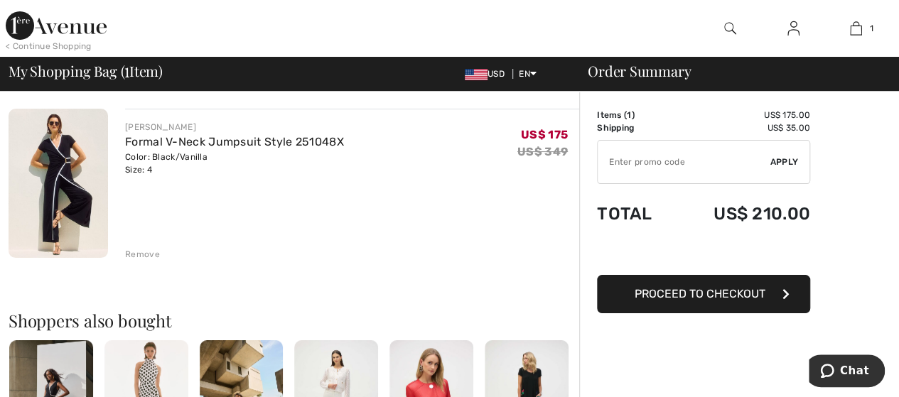
click at [21, 26] on img at bounding box center [56, 25] width 101 height 28
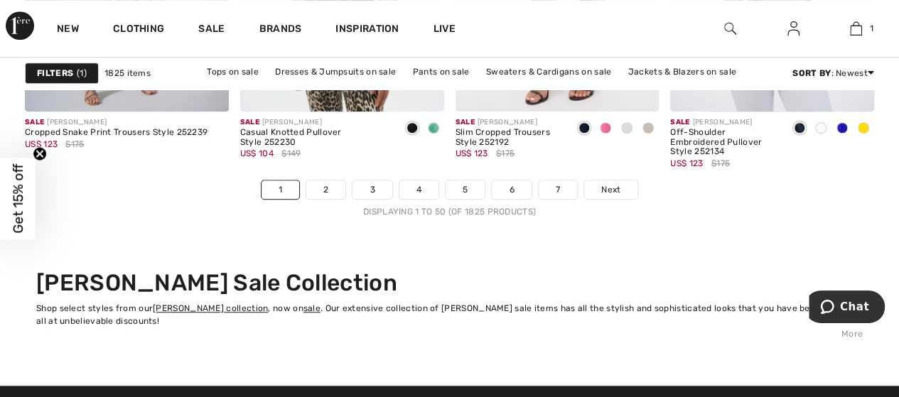
scroll to position [5936, 0]
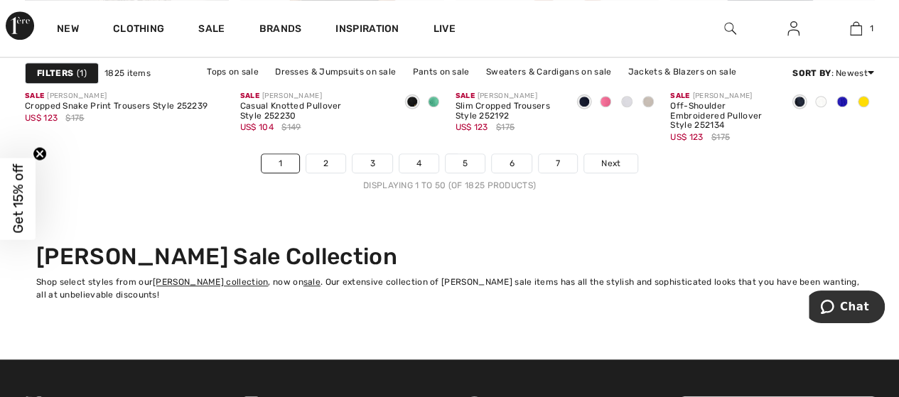
click at [613, 157] on span "Next" at bounding box center [610, 163] width 19 height 13
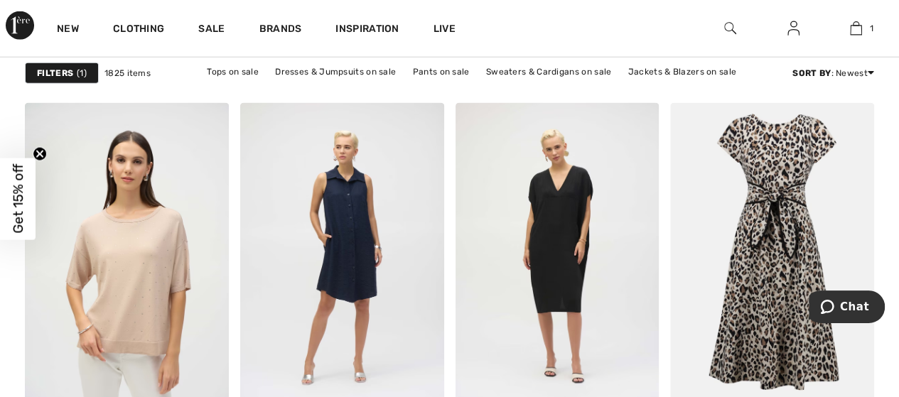
scroll to position [1779, 0]
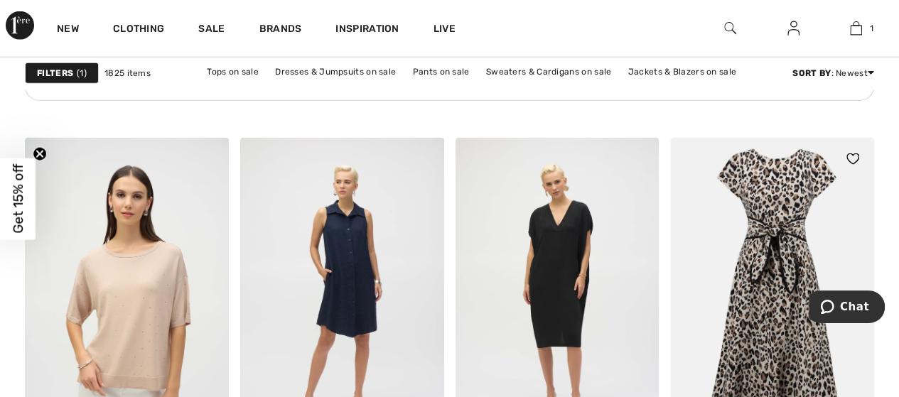
click at [751, 220] on img at bounding box center [772, 291] width 204 height 306
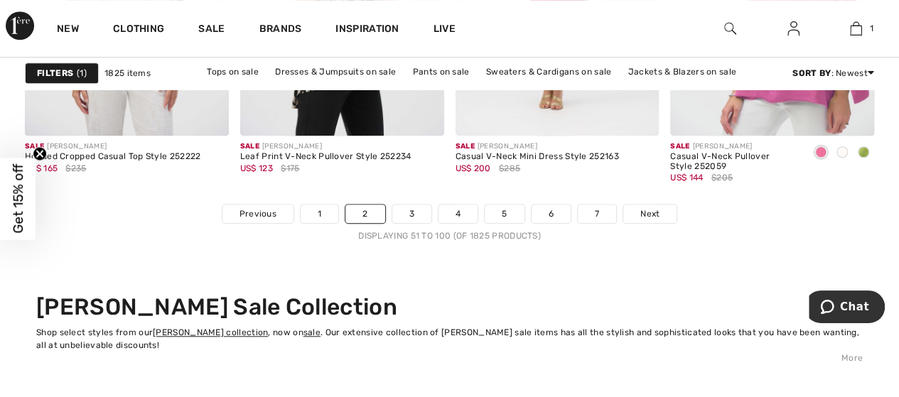
scroll to position [5912, 0]
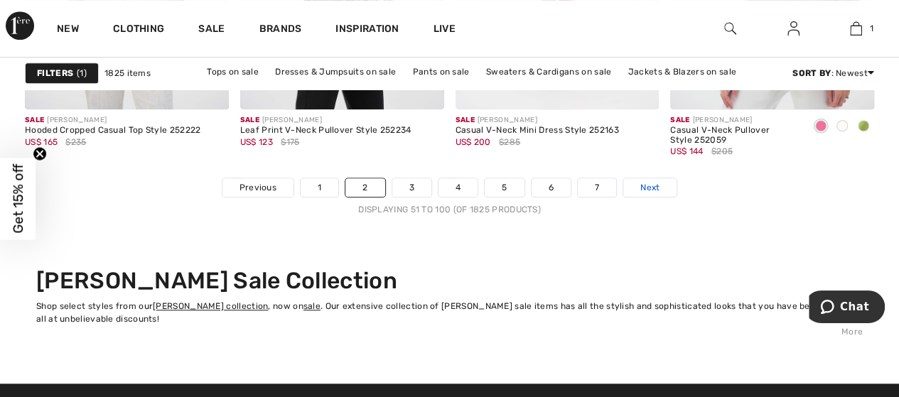
click at [643, 183] on span "Next" at bounding box center [649, 187] width 19 height 13
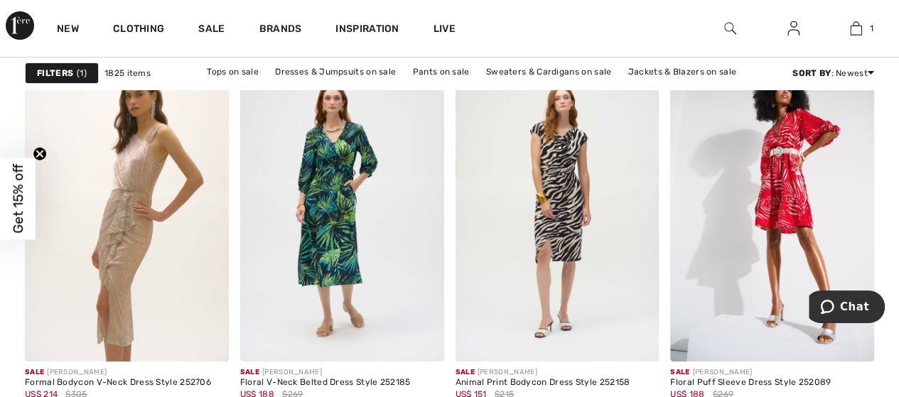
scroll to position [2597, 0]
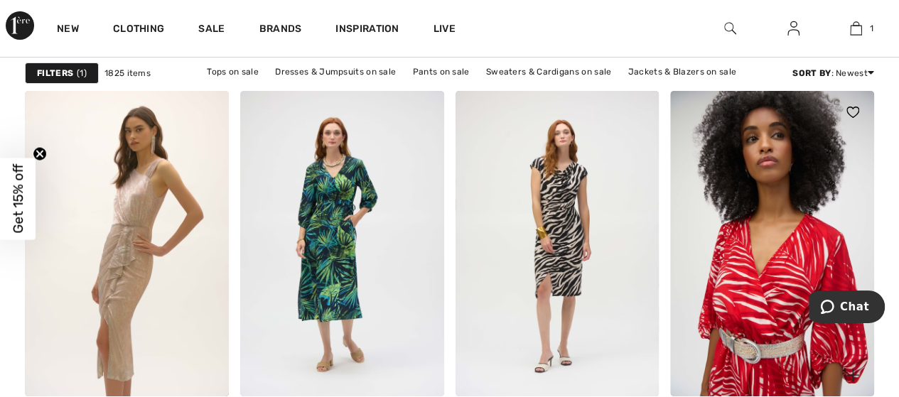
click at [762, 278] on img at bounding box center [772, 244] width 204 height 306
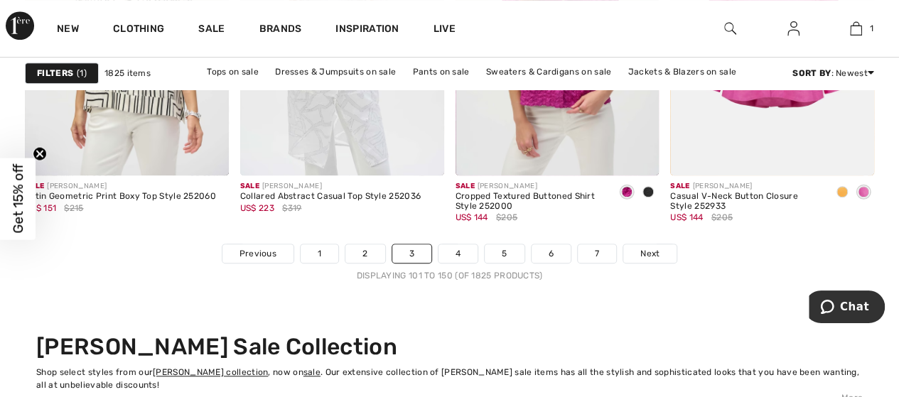
scroll to position [5872, 0]
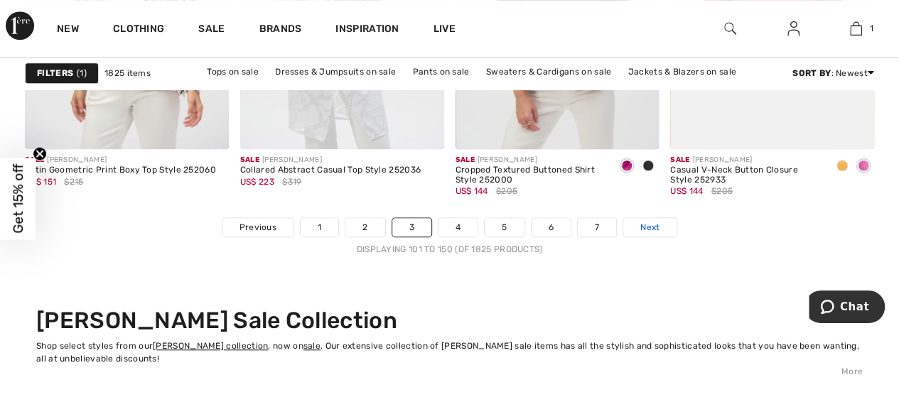
click at [648, 223] on span "Next" at bounding box center [649, 227] width 19 height 13
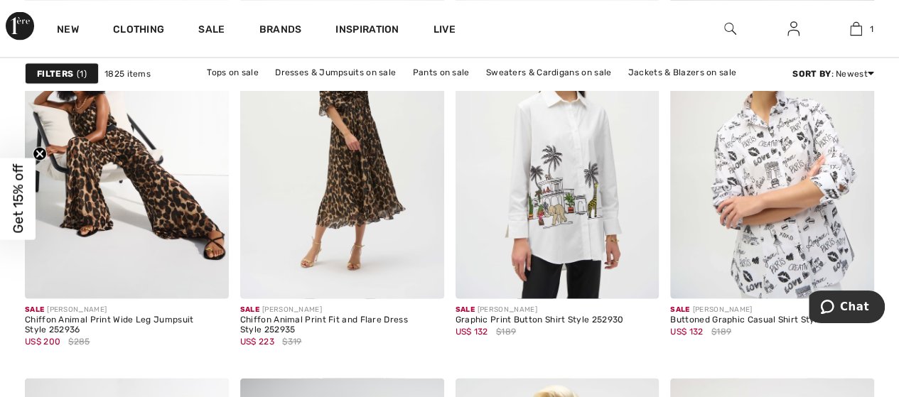
scroll to position [3917, 0]
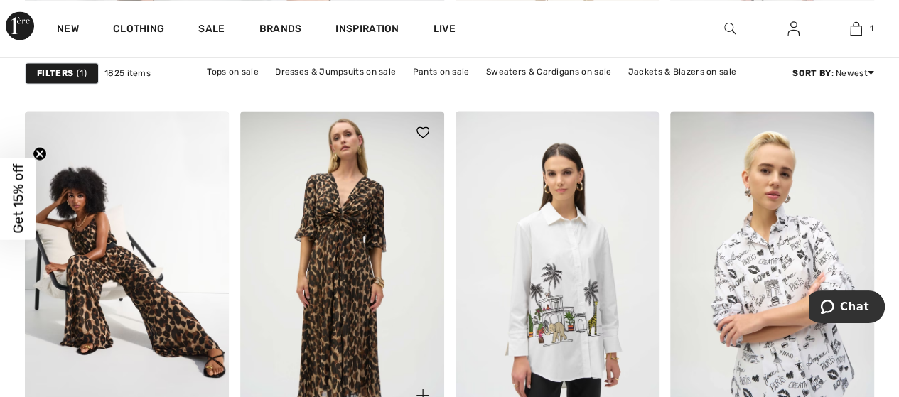
click at [350, 226] on img at bounding box center [342, 264] width 204 height 306
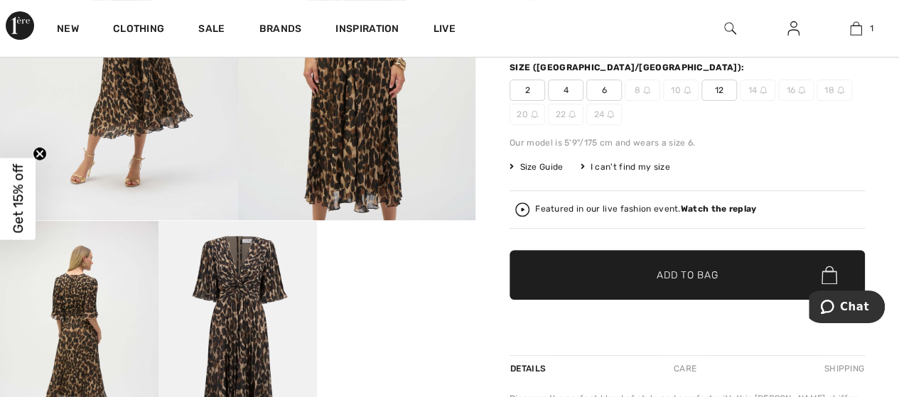
scroll to position [216, 0]
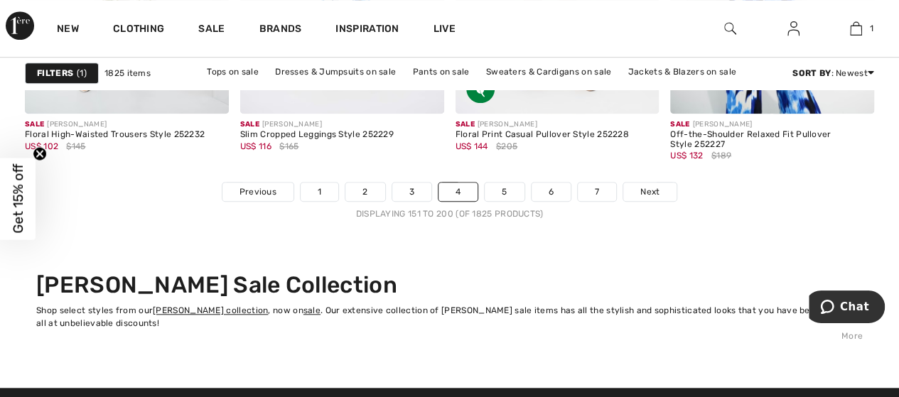
scroll to position [5916, 0]
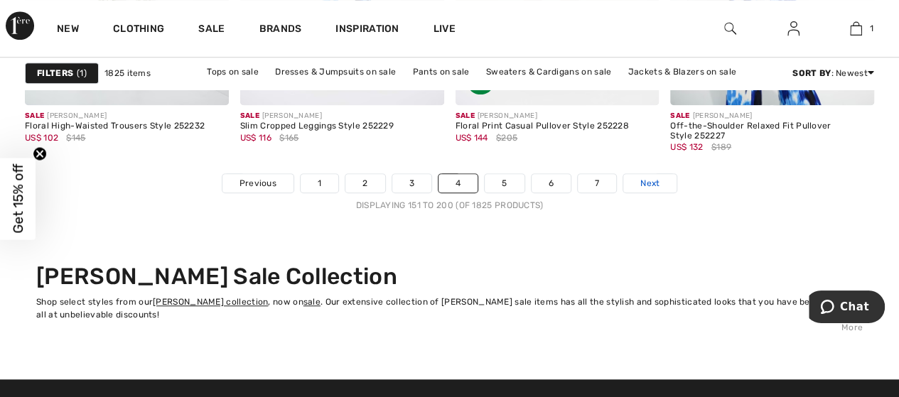
click at [660, 184] on link "Next" at bounding box center [649, 183] width 53 height 18
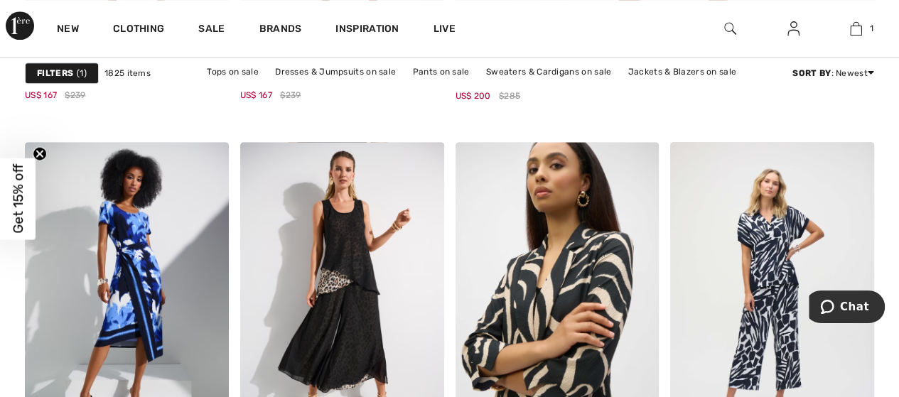
scroll to position [893, 0]
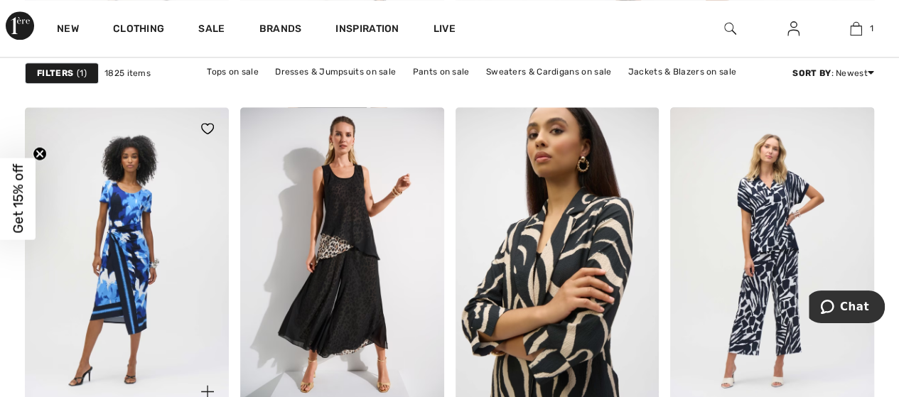
click at [139, 205] on img at bounding box center [127, 260] width 204 height 306
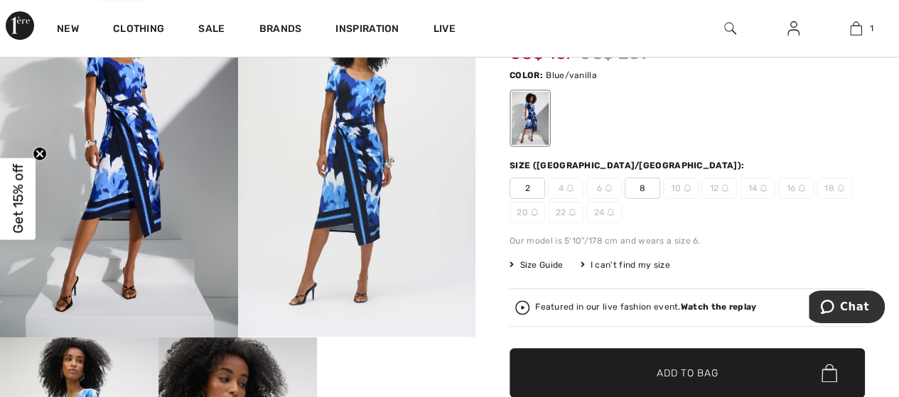
scroll to position [100, 0]
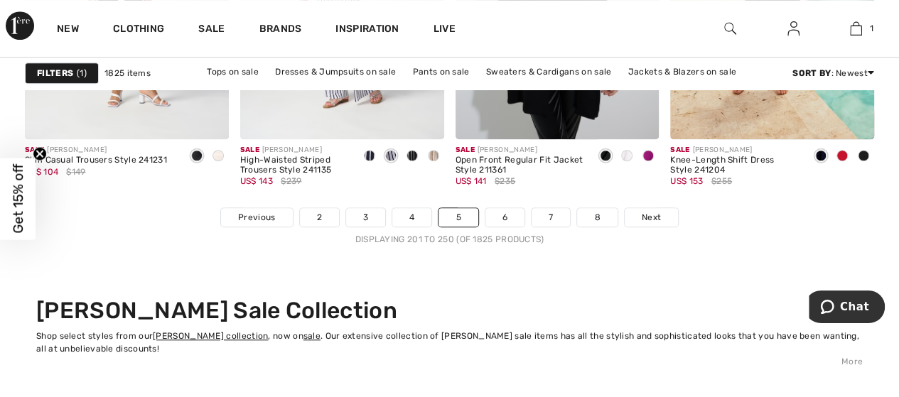
scroll to position [5926, 0]
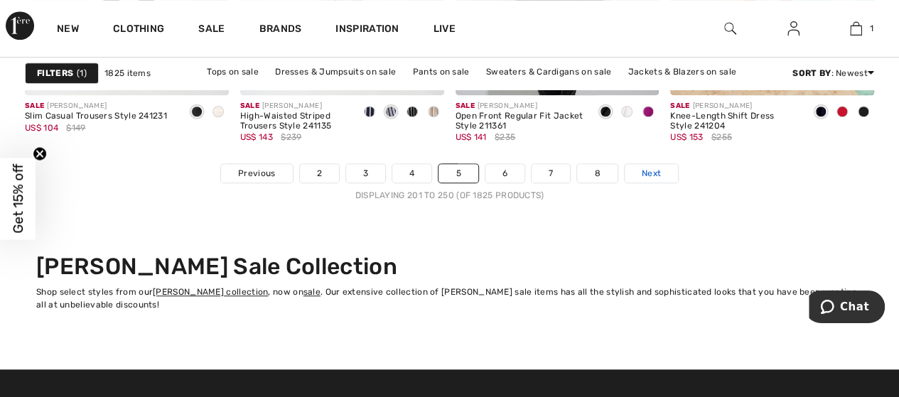
click at [653, 167] on span "Next" at bounding box center [651, 173] width 19 height 13
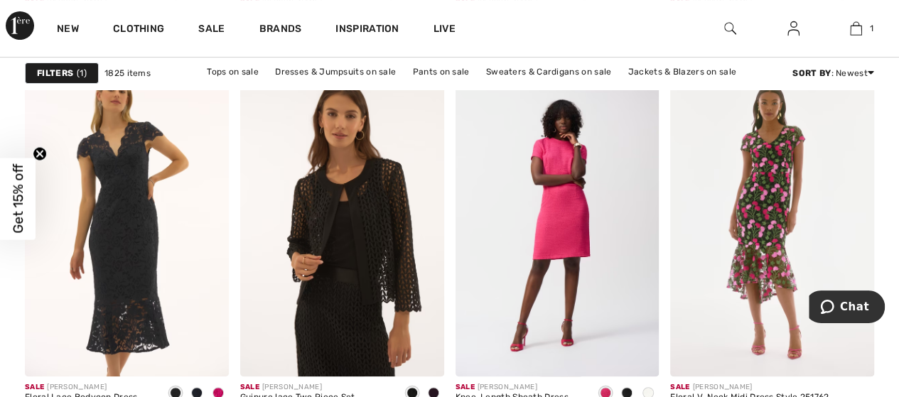
scroll to position [5636, 0]
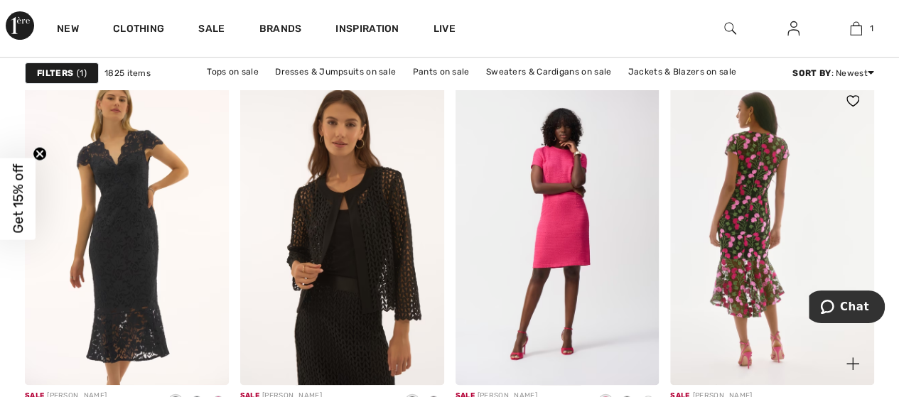
click at [758, 192] on img at bounding box center [772, 233] width 204 height 306
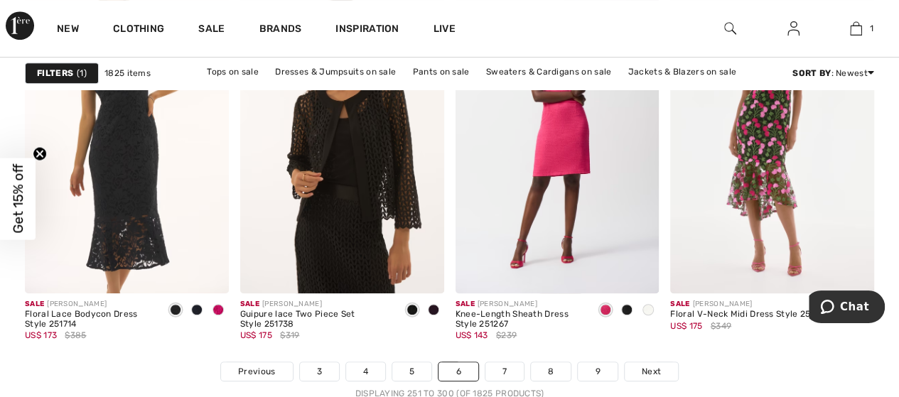
scroll to position [5737, 0]
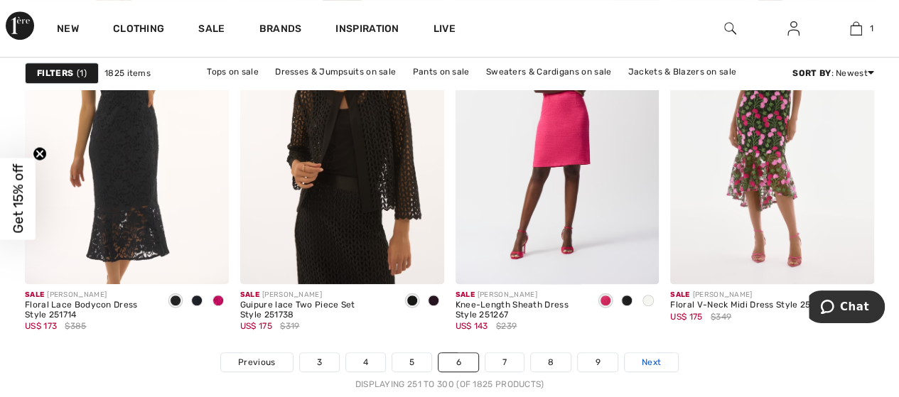
click at [655, 356] on span "Next" at bounding box center [651, 362] width 19 height 13
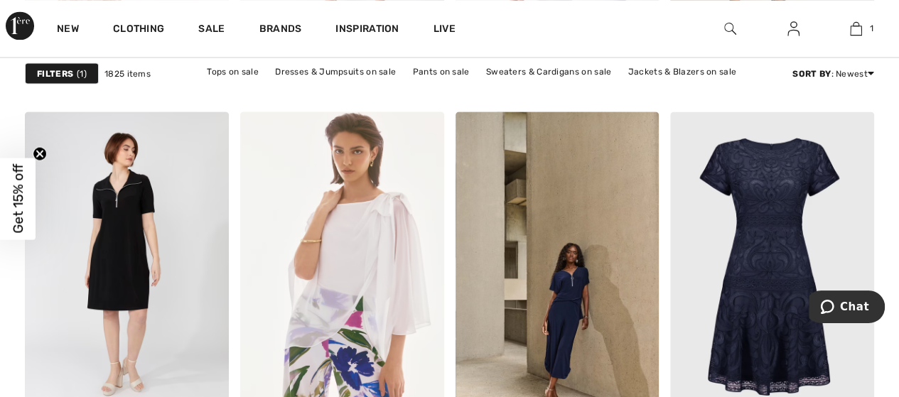
scroll to position [1265, 0]
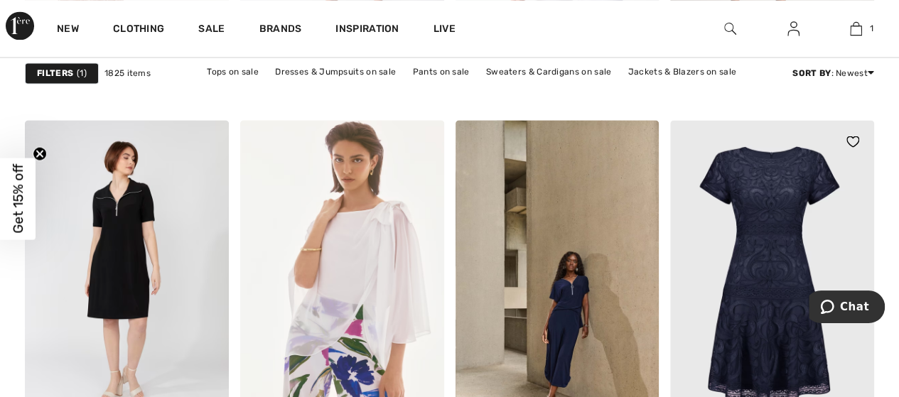
click at [767, 185] on img at bounding box center [772, 273] width 204 height 306
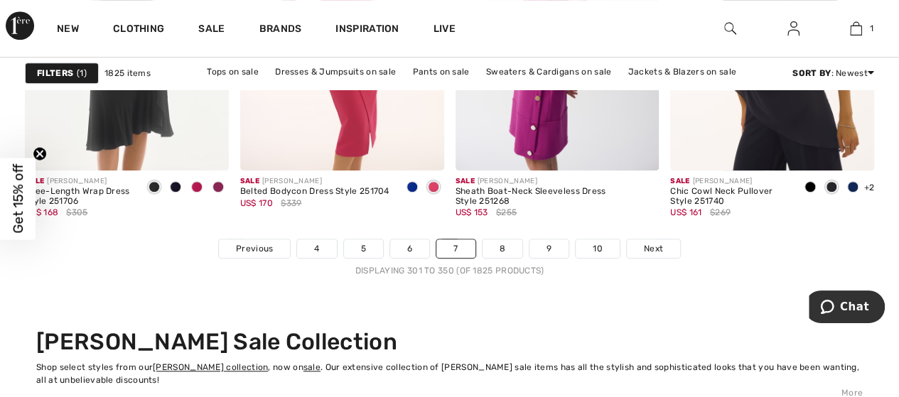
scroll to position [5894, 0]
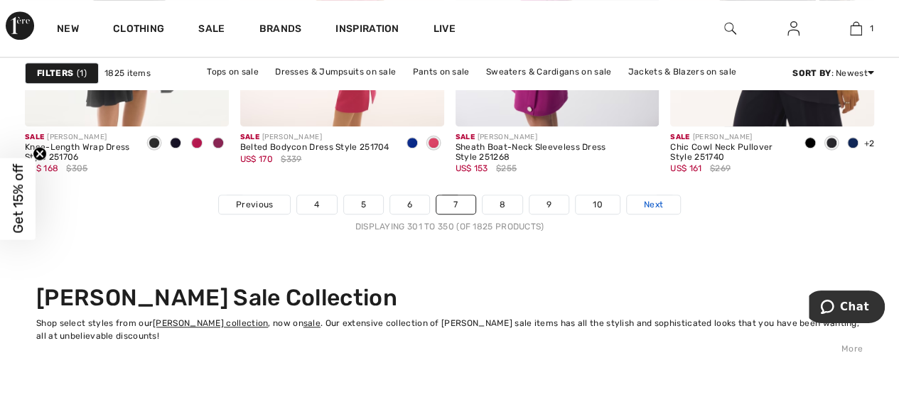
click at [646, 201] on span "Next" at bounding box center [653, 204] width 19 height 13
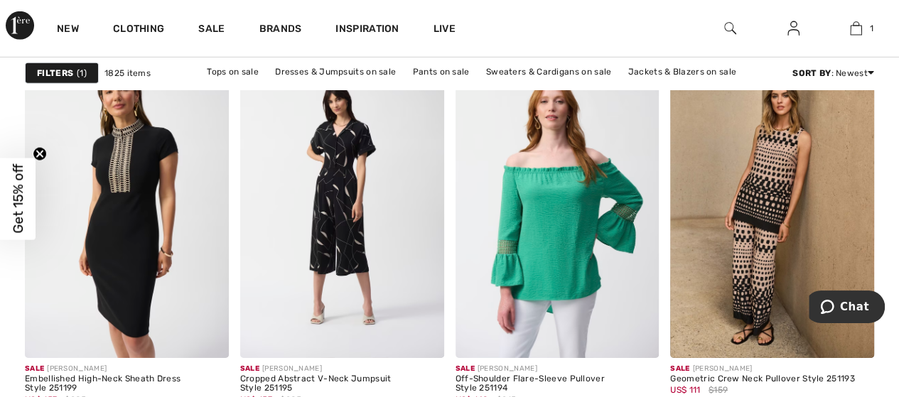
scroll to position [4909, 0]
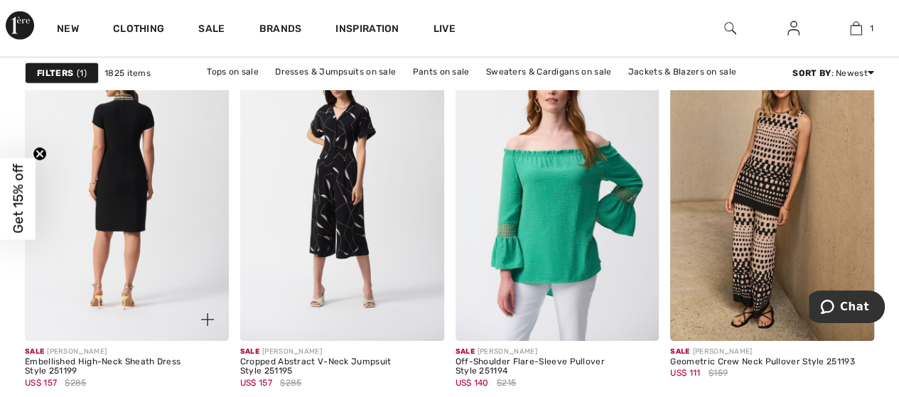
click at [125, 146] on img at bounding box center [127, 188] width 204 height 306
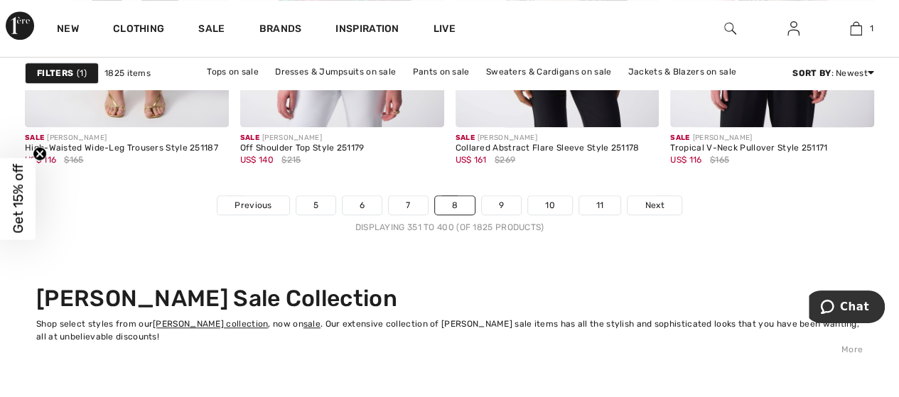
scroll to position [5902, 0]
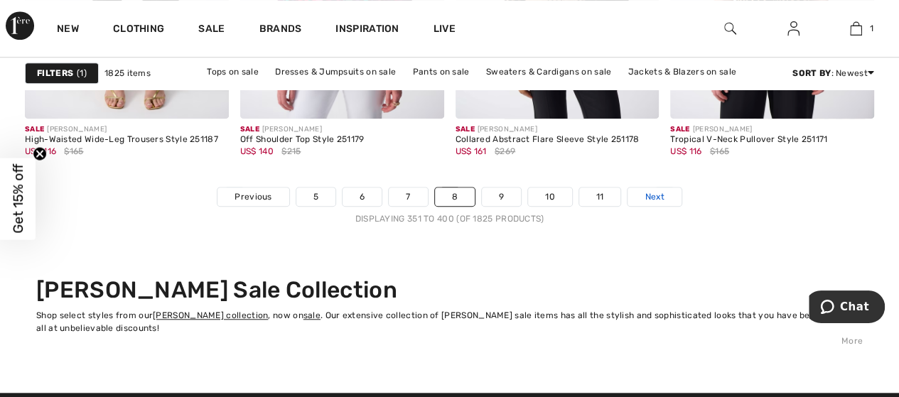
click at [645, 192] on span "Next" at bounding box center [654, 197] width 19 height 13
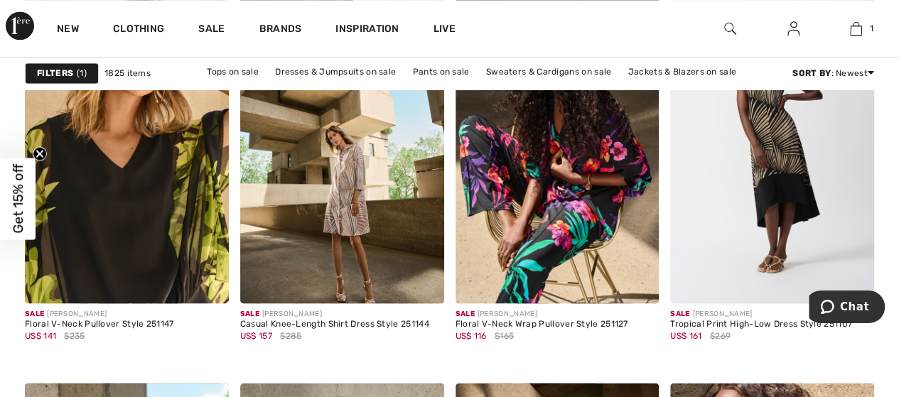
scroll to position [985, 0]
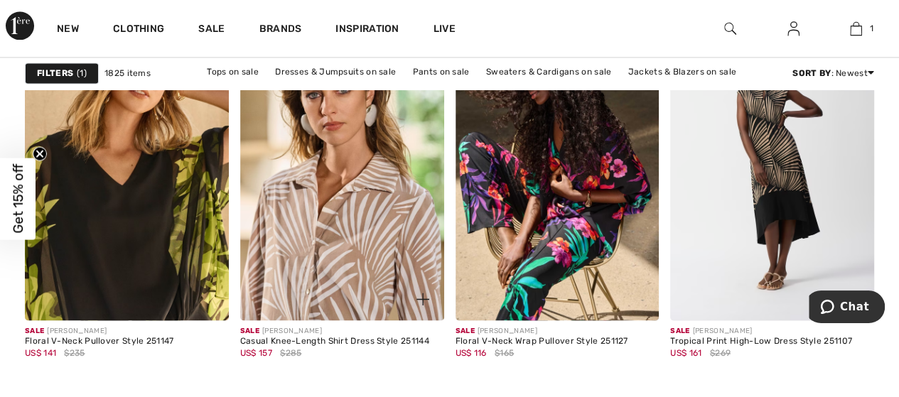
click at [355, 210] on img at bounding box center [342, 168] width 204 height 306
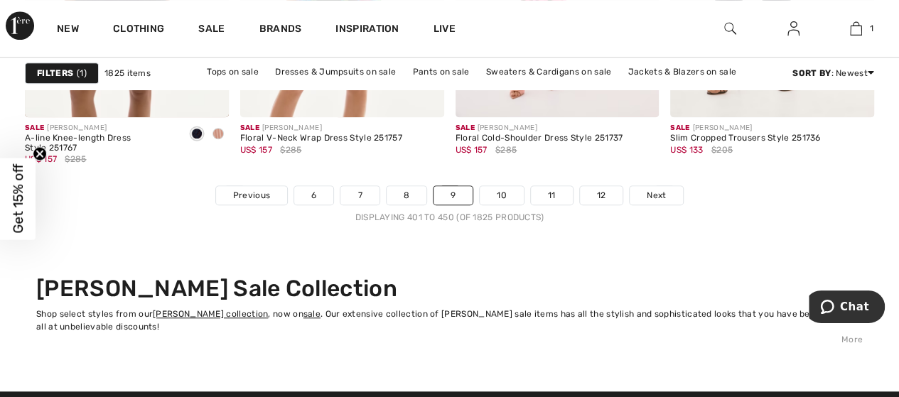
scroll to position [5956, 0]
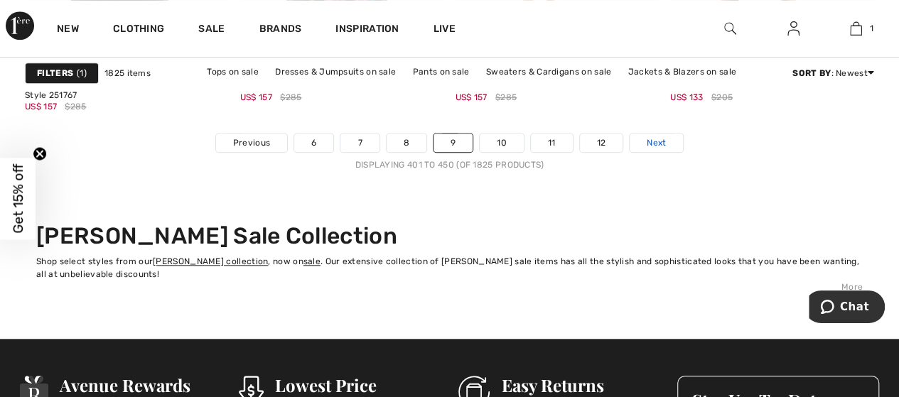
click at [647, 139] on span "Next" at bounding box center [656, 142] width 19 height 13
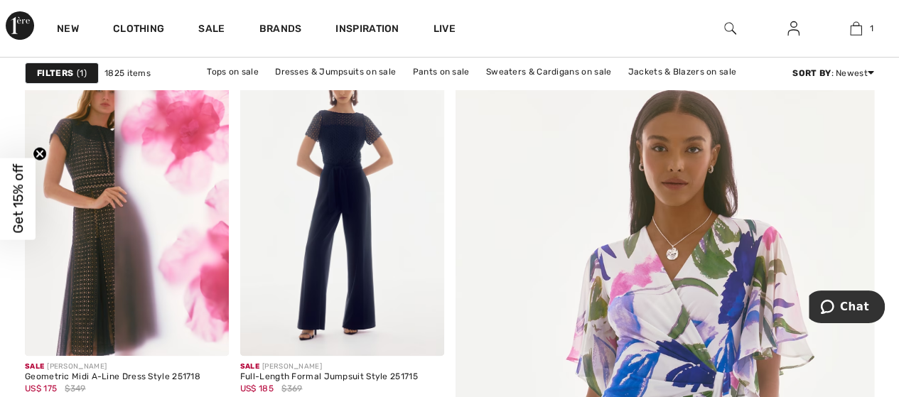
scroll to position [197, 0]
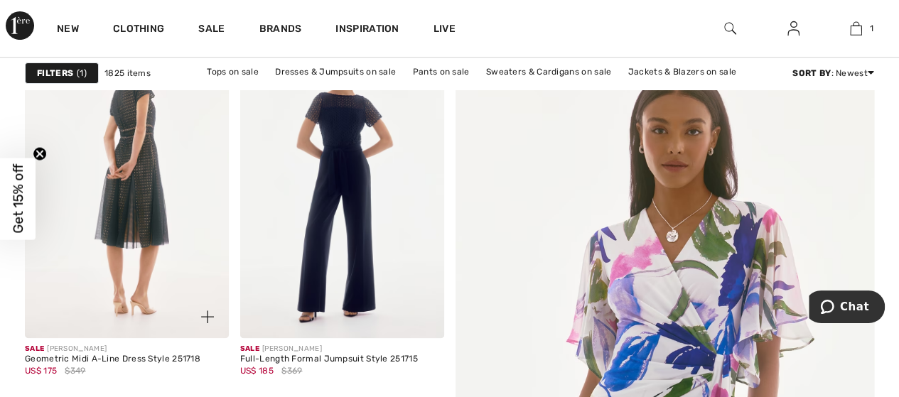
click at [138, 146] on img at bounding box center [127, 186] width 204 height 306
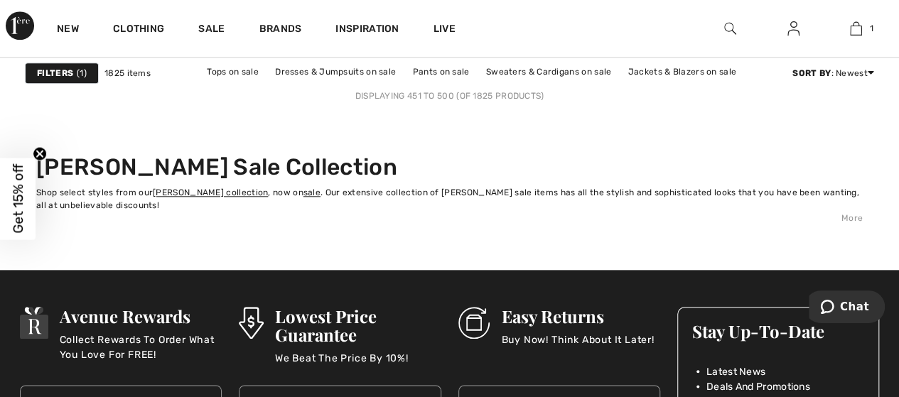
scroll to position [5842, 0]
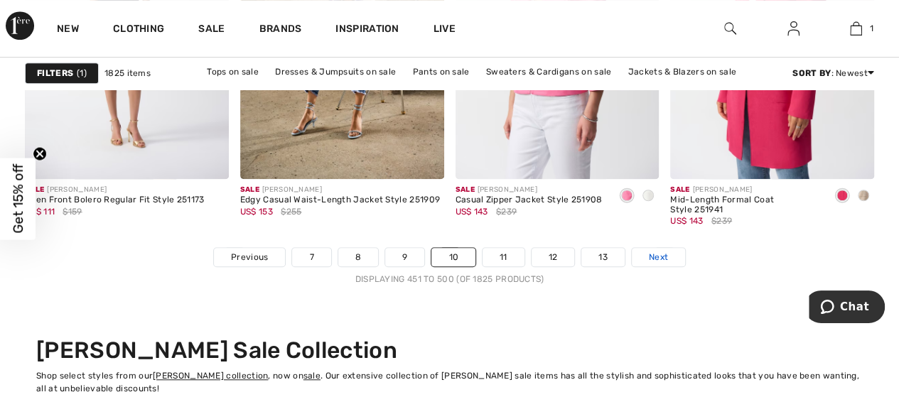
click at [645, 254] on link "Next" at bounding box center [658, 257] width 53 height 18
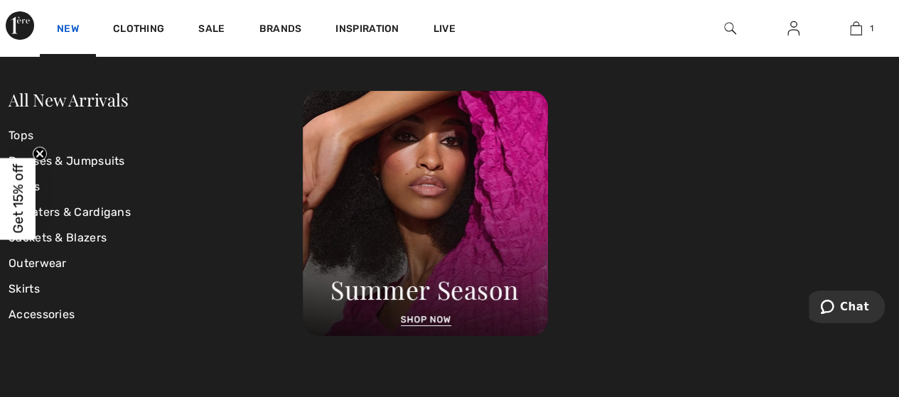
click at [73, 31] on link "New" at bounding box center [68, 30] width 22 height 15
click at [68, 32] on link "New" at bounding box center [68, 30] width 22 height 15
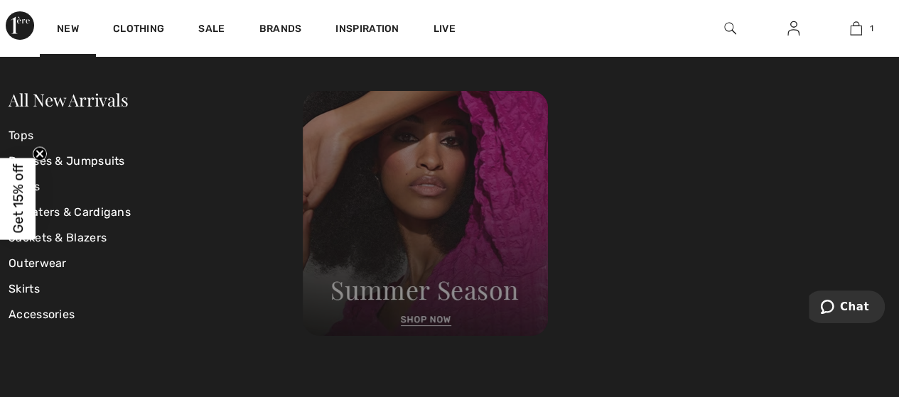
click at [405, 276] on img at bounding box center [425, 213] width 245 height 245
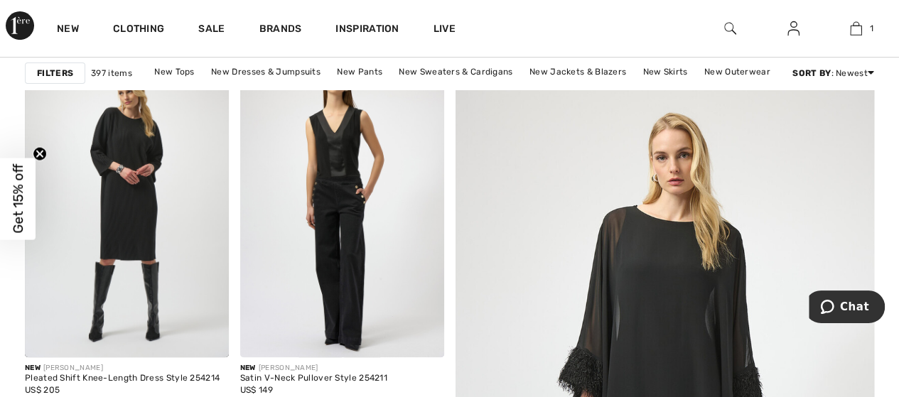
scroll to position [134, 0]
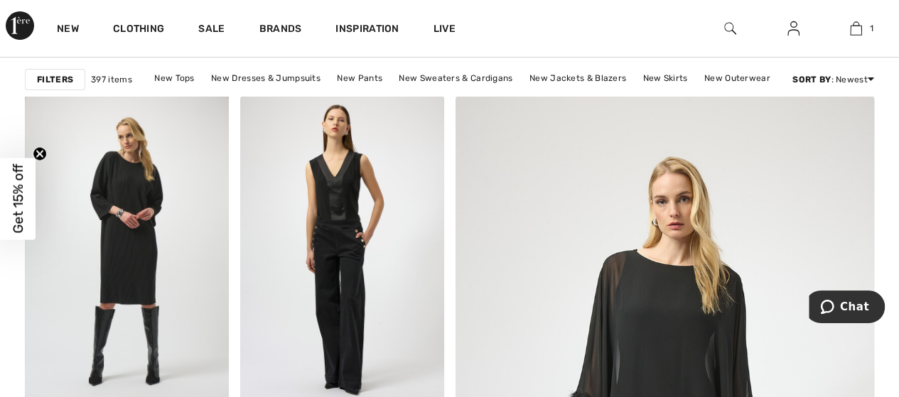
click at [48, 76] on strong "Filters" at bounding box center [55, 79] width 36 height 13
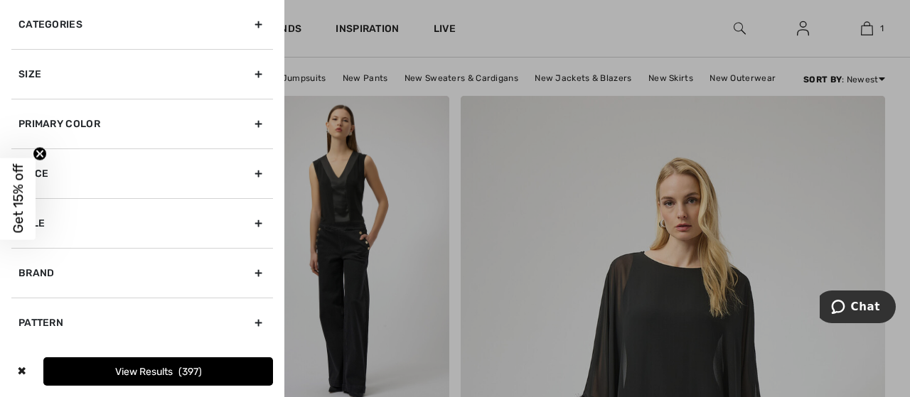
click at [559, 127] on div at bounding box center [455, 198] width 910 height 397
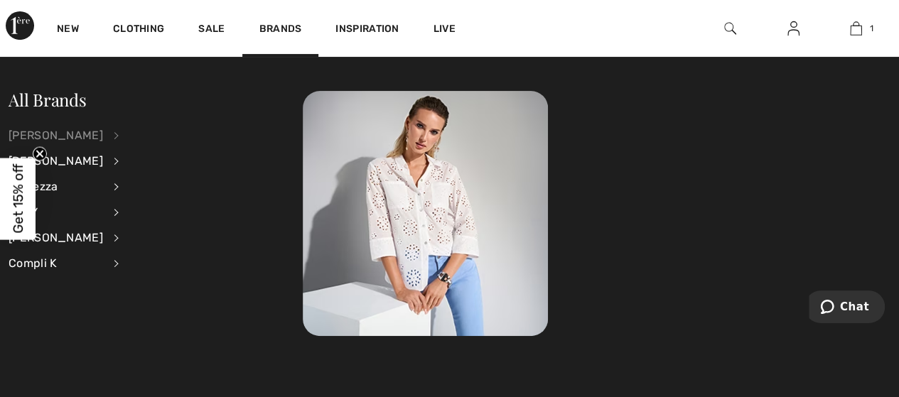
click at [81, 130] on div "[PERSON_NAME]" at bounding box center [56, 136] width 95 height 26
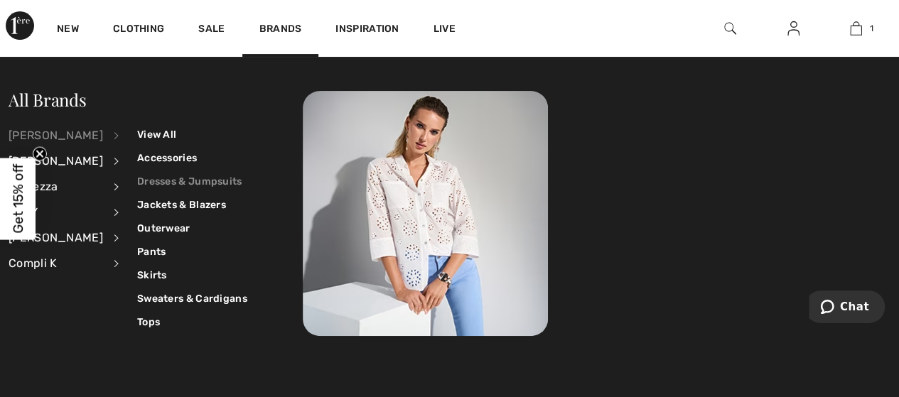
click at [144, 176] on link "Dresses & Jumpsuits" at bounding box center [192, 181] width 110 height 23
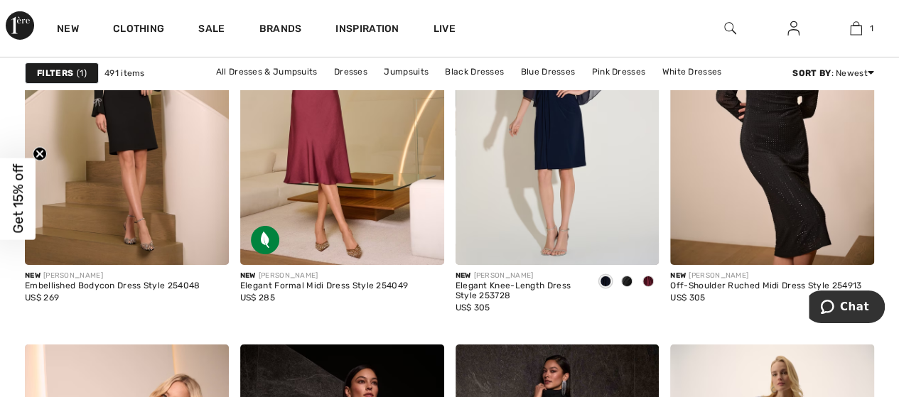
scroll to position [2332, 0]
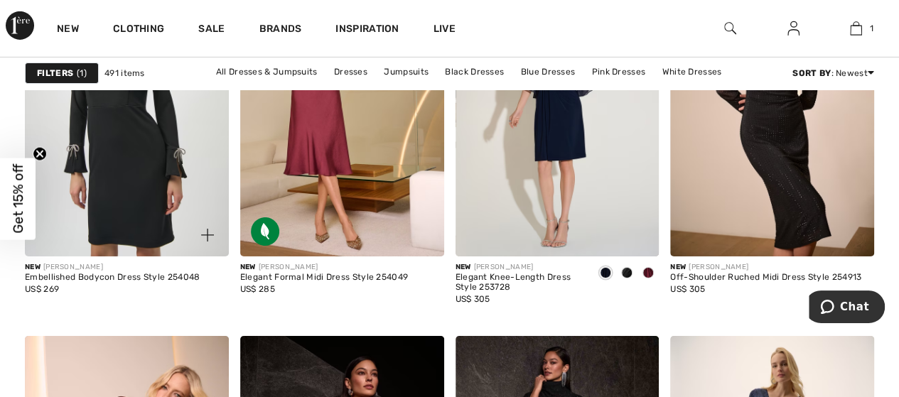
click at [118, 138] on img at bounding box center [127, 104] width 204 height 306
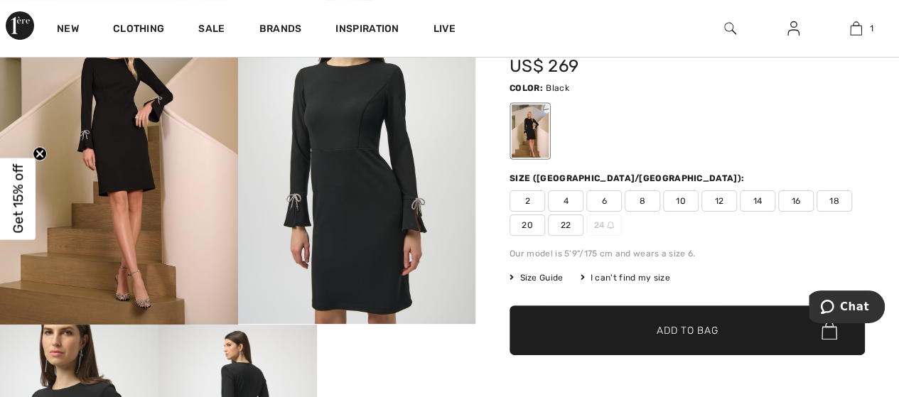
scroll to position [109, 0]
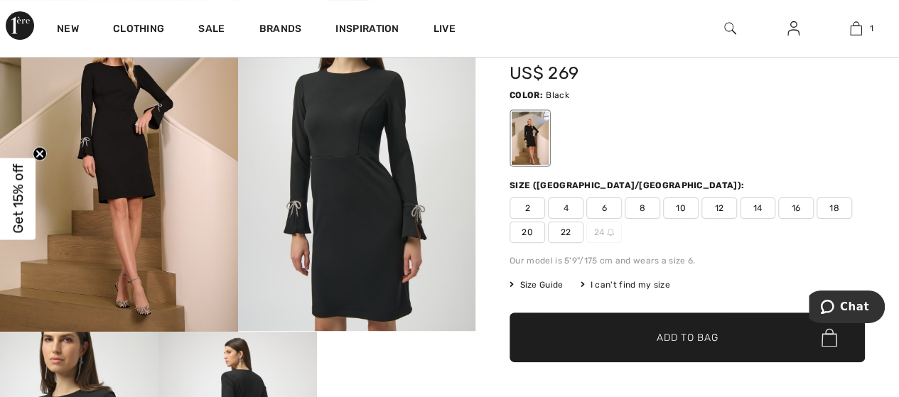
click at [560, 208] on span "4" at bounding box center [566, 208] width 36 height 21
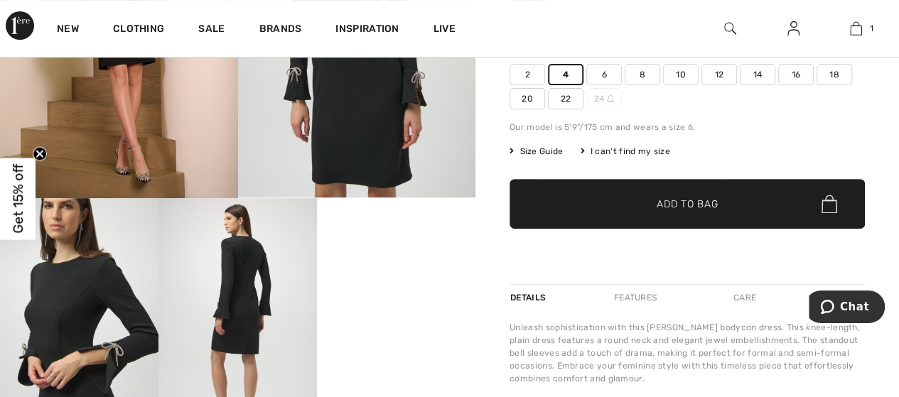
scroll to position [264, 0]
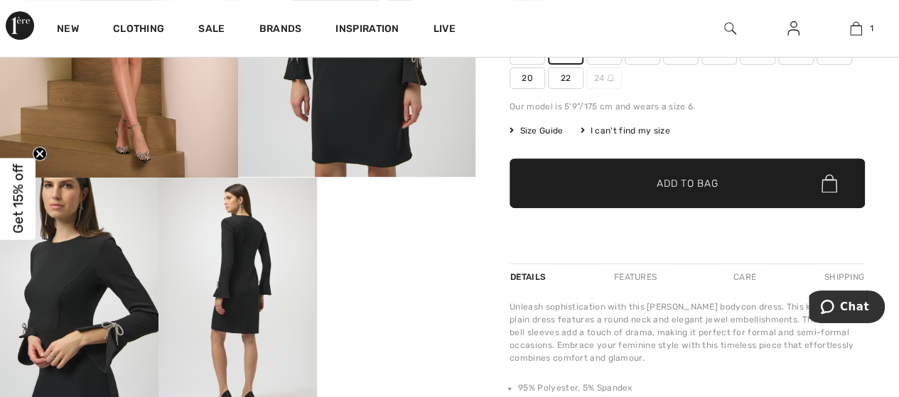
click at [668, 180] on span "Add to Bag" at bounding box center [687, 183] width 61 height 15
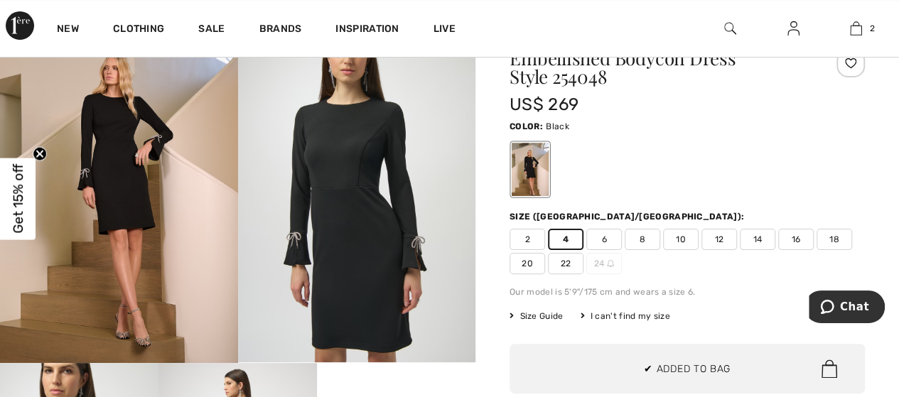
scroll to position [54, 0]
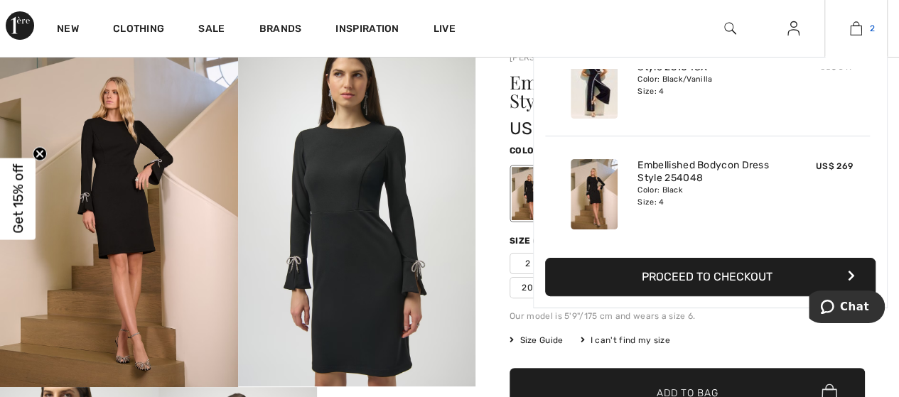
click at [844, 26] on link "2" at bounding box center [856, 28] width 62 height 17
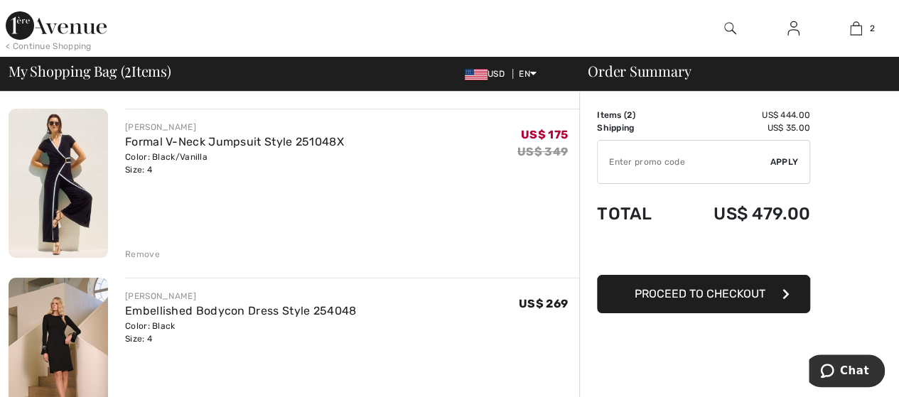
click at [702, 296] on span "Proceed to Checkout" at bounding box center [700, 294] width 131 height 14
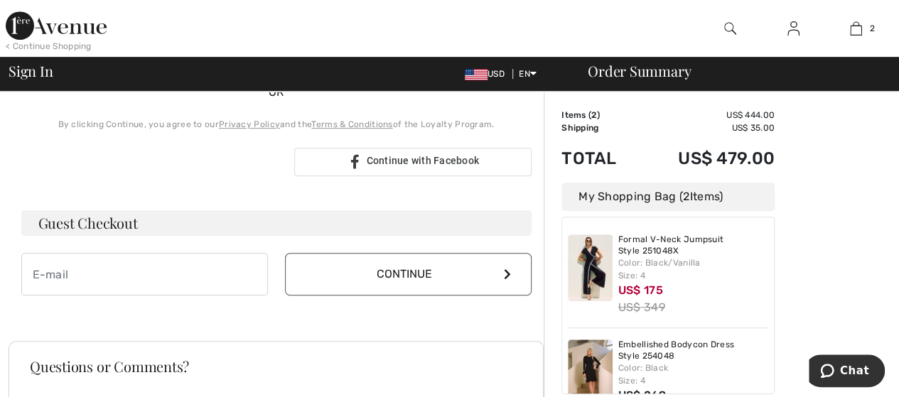
scroll to position [331, 0]
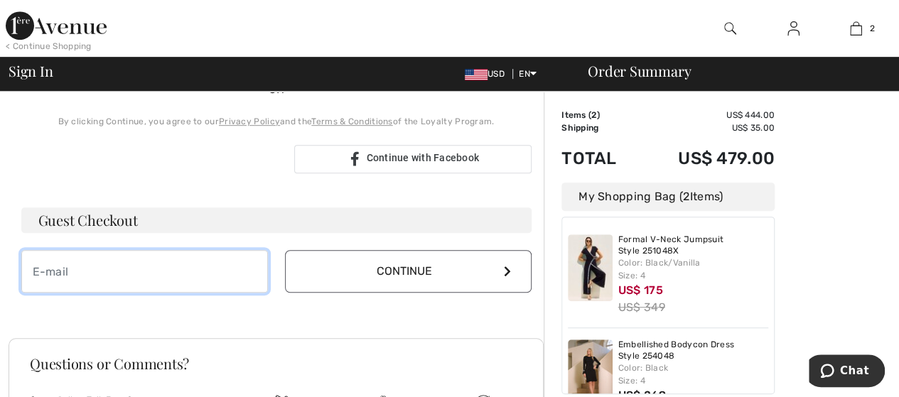
click at [149, 277] on input "email" at bounding box center [144, 271] width 247 height 43
type input "dominique.camacho@gmail.com"
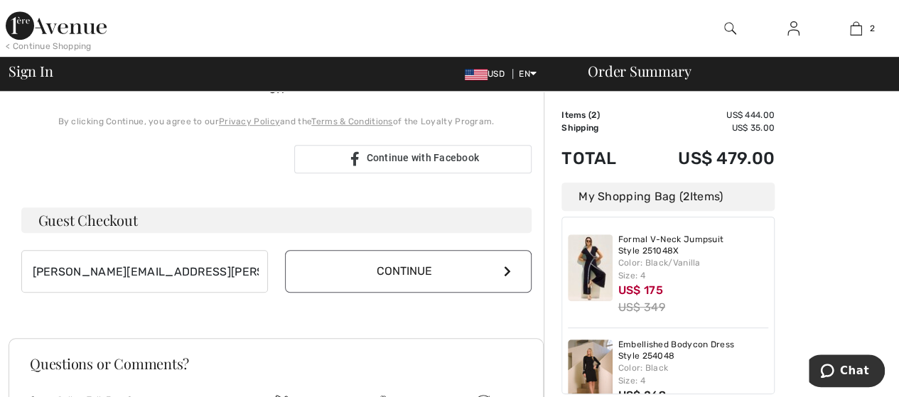
click at [511, 275] on button "Continue" at bounding box center [408, 271] width 247 height 43
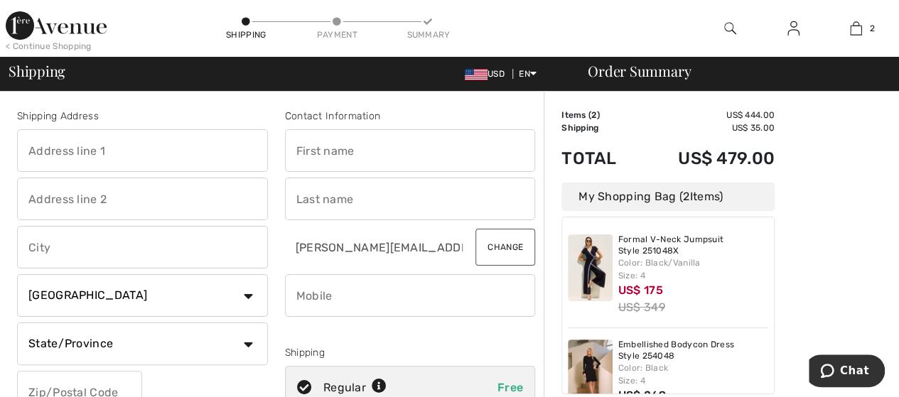
click at [105, 149] on input "text" at bounding box center [142, 150] width 251 height 43
type input "[STREET_ADDRESS]"
type input "Maraval"
type input "Port-of- Spain"
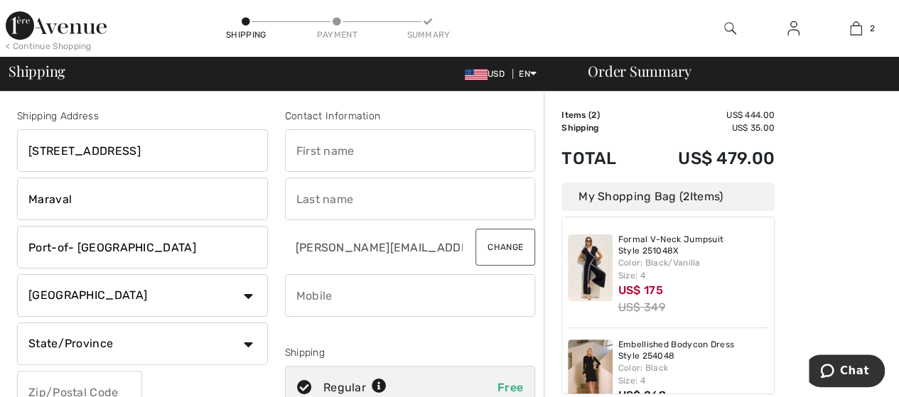
select select "TT"
type input "[PERSON_NAME]"
type input "8686781382"
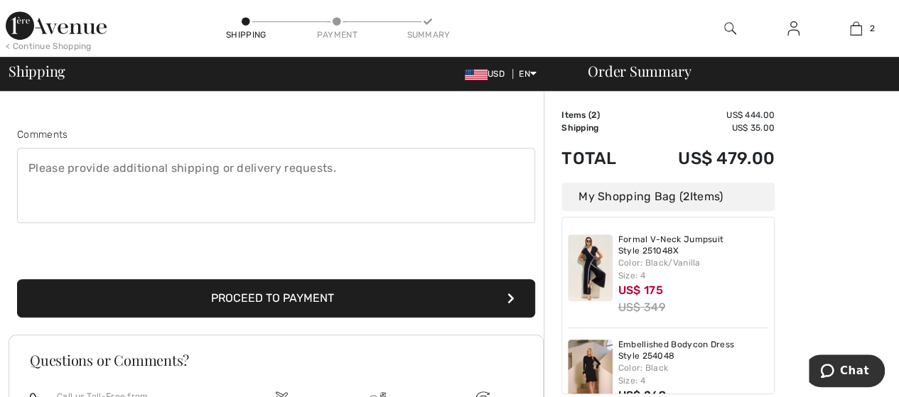
scroll to position [360, 0]
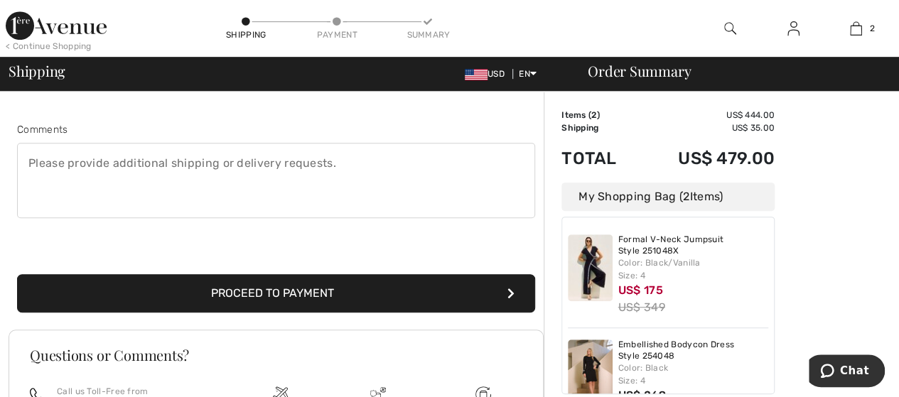
click at [330, 289] on button "Proceed to Payment" at bounding box center [276, 293] width 518 height 38
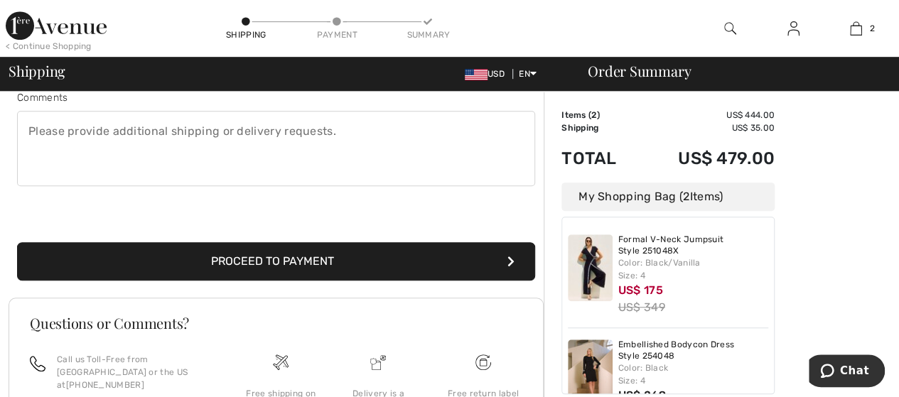
scroll to position [409, 0]
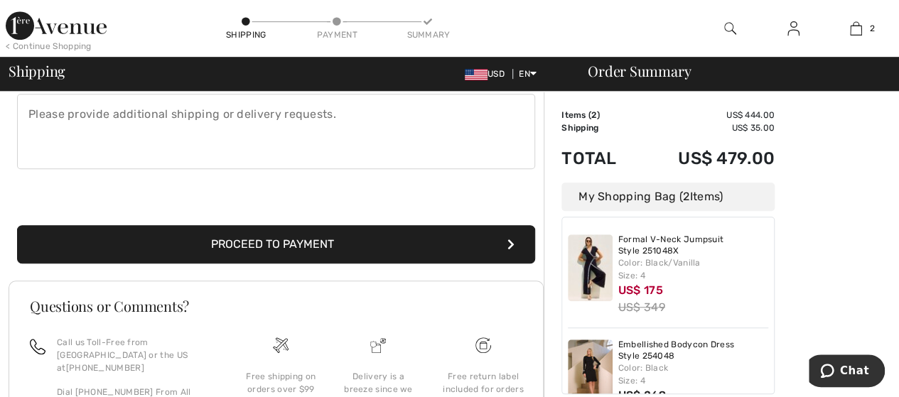
click at [340, 239] on button "Proceed to Payment" at bounding box center [276, 244] width 518 height 38
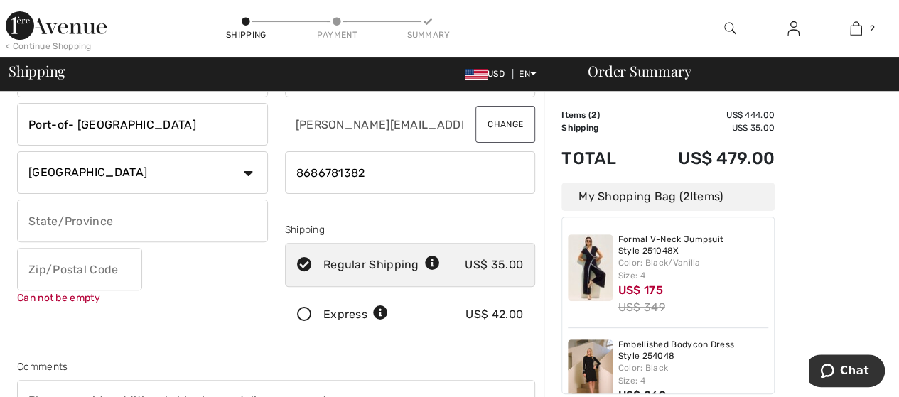
scroll to position [114, 0]
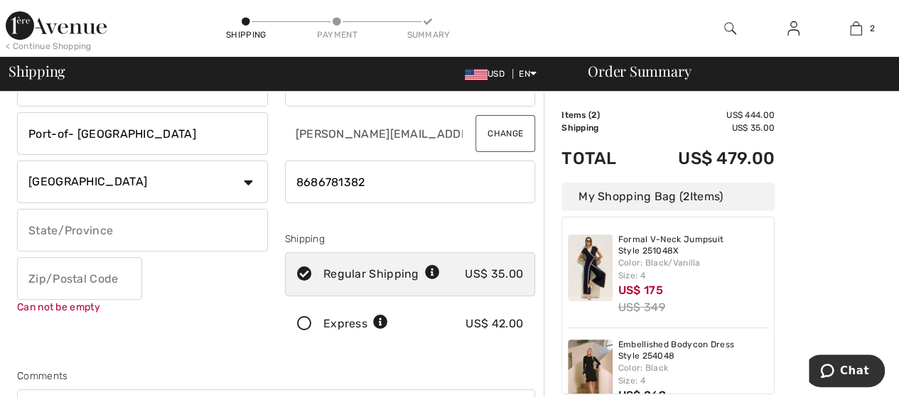
click at [58, 275] on input "text" at bounding box center [79, 278] width 125 height 43
type input "00000"
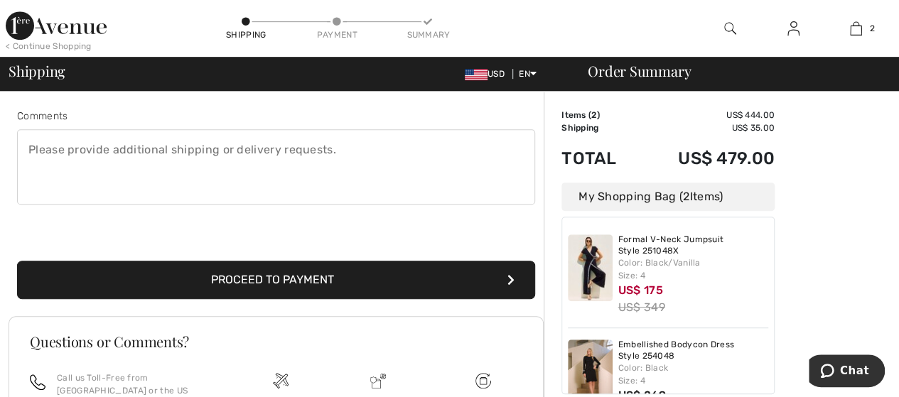
scroll to position [375, 0]
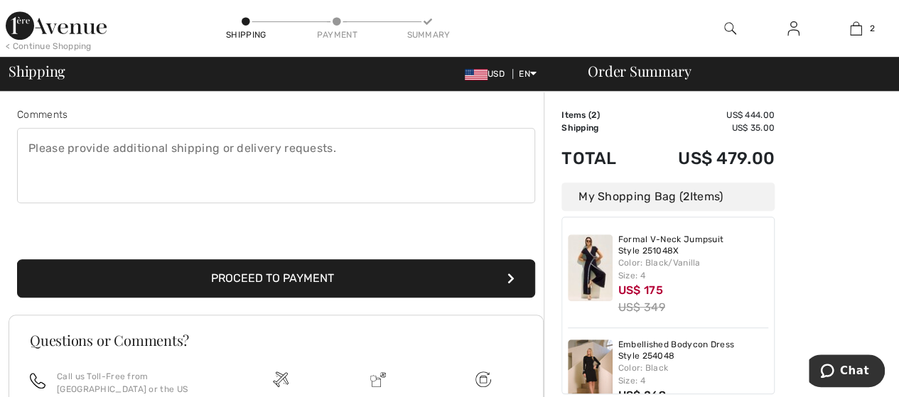
click at [284, 277] on button "Proceed to Payment" at bounding box center [276, 278] width 518 height 38
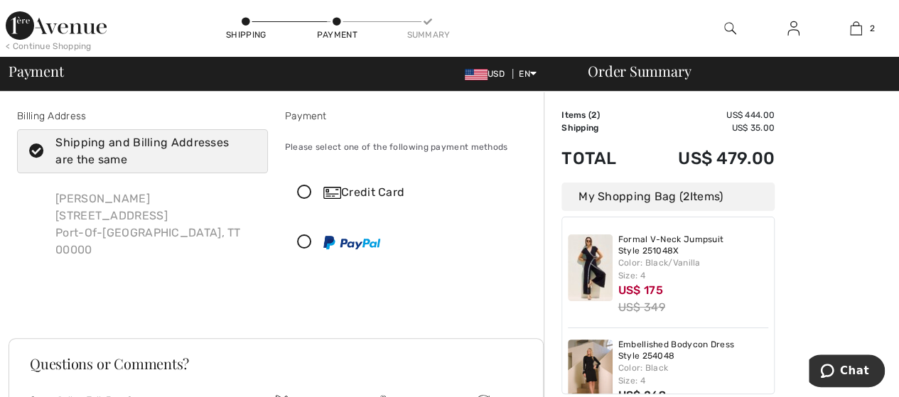
click at [308, 190] on icon at bounding box center [305, 193] width 38 height 15
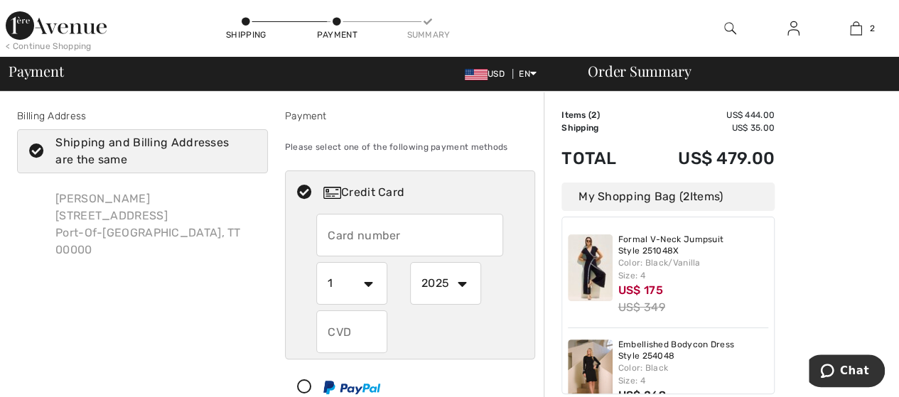
click at [378, 238] on input "text" at bounding box center [409, 235] width 187 height 43
type input "[CREDIT_CARD_NUMBER]"
click at [369, 281] on select "1 2 3 4 5 6 7 8 9 10 11 12" at bounding box center [351, 283] width 71 height 43
select select "11"
click at [316, 262] on select "1 2 3 4 5 6 7 8 9 10 11 12" at bounding box center [351, 283] width 71 height 43
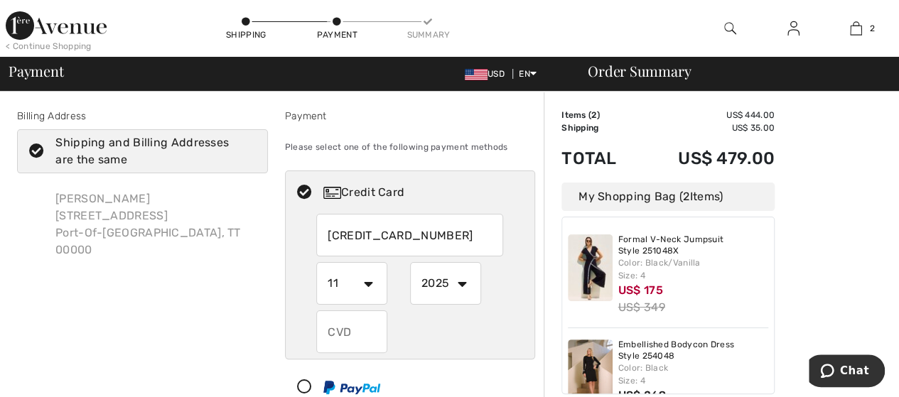
click at [462, 283] on select "2025 2026 2027 2028 2029 2030 2031 2032 2033 2034 2035" at bounding box center [445, 283] width 71 height 43
select select "2028"
click at [410, 262] on select "2025 2026 2027 2028 2029 2030 2031 2032 2033 2034 2035" at bounding box center [445, 283] width 71 height 43
click at [353, 334] on input "text" at bounding box center [351, 332] width 71 height 43
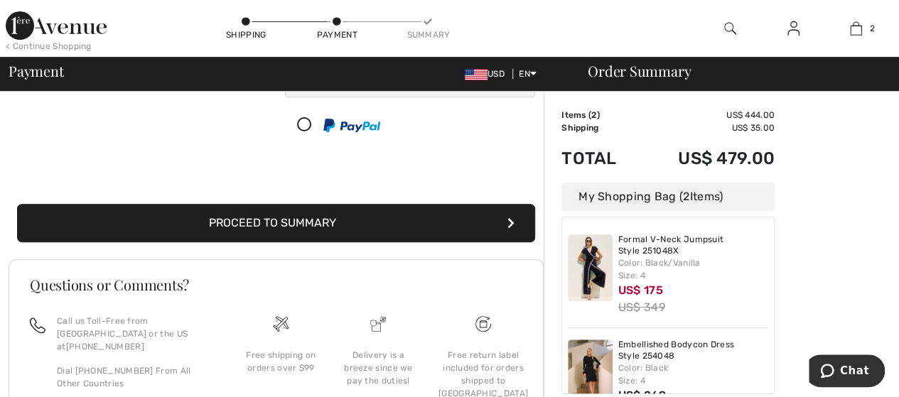
scroll to position [268, 0]
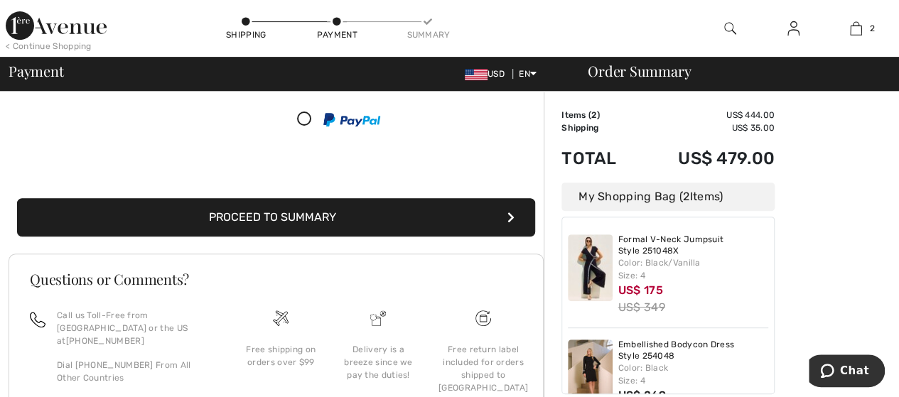
type input "443"
click at [313, 218] on button "Proceed to Summary" at bounding box center [276, 217] width 518 height 38
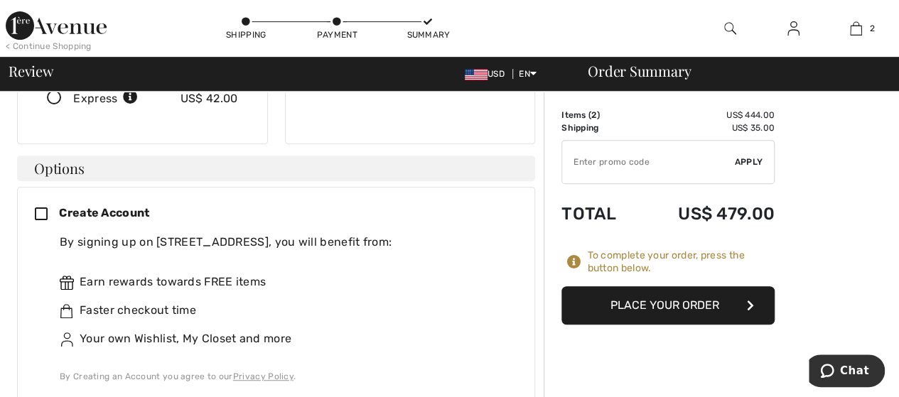
scroll to position [309, 0]
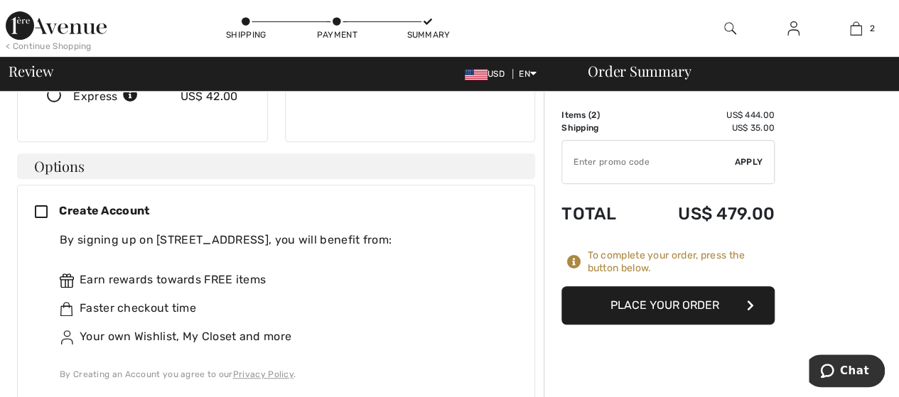
click at [668, 308] on button "Place Your Order" at bounding box center [668, 305] width 213 height 38
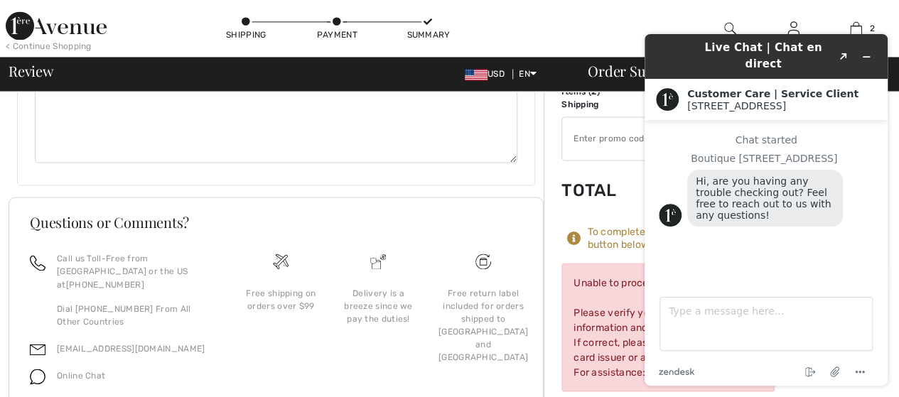
scroll to position [1069, 0]
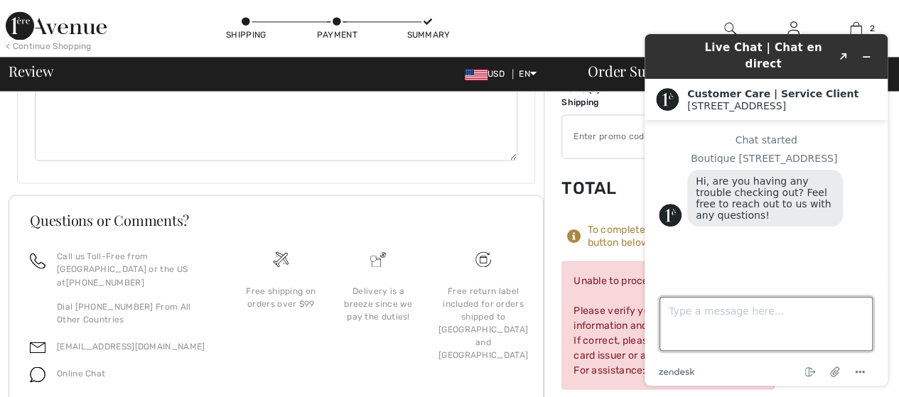
click at [679, 312] on textarea "Type a message here..." at bounding box center [766, 324] width 213 height 54
type textarea "Hi ,"
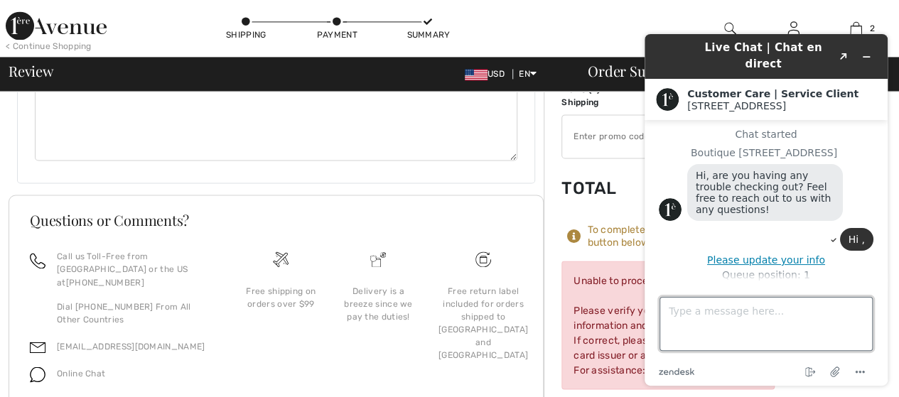
click at [687, 319] on textarea "Type a message here..." at bounding box center [766, 324] width 213 height 54
type textarea "I"
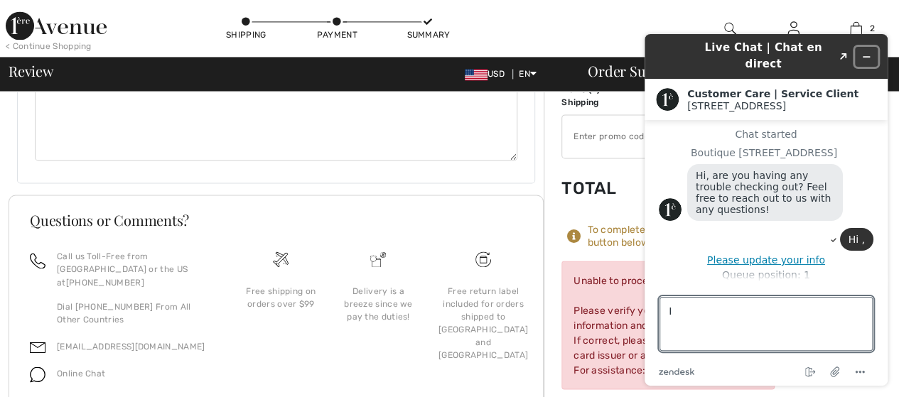
click at [867, 52] on icon "Minimize widget" at bounding box center [867, 57] width 10 height 10
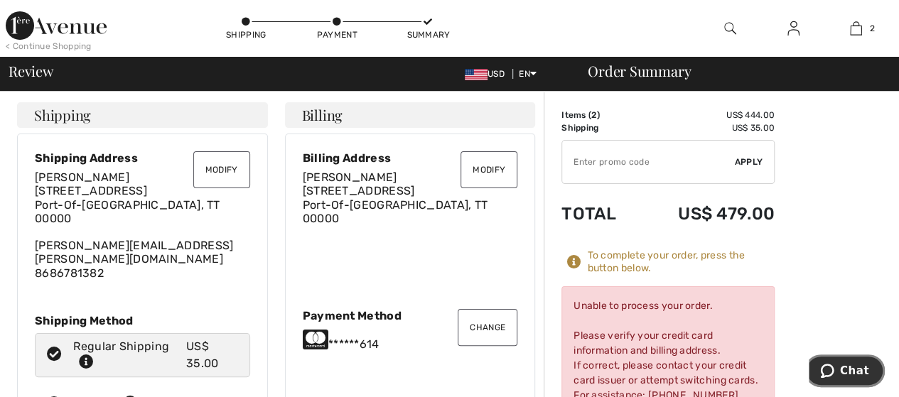
scroll to position [0, 0]
click at [222, 168] on button "Modify" at bounding box center [221, 170] width 57 height 37
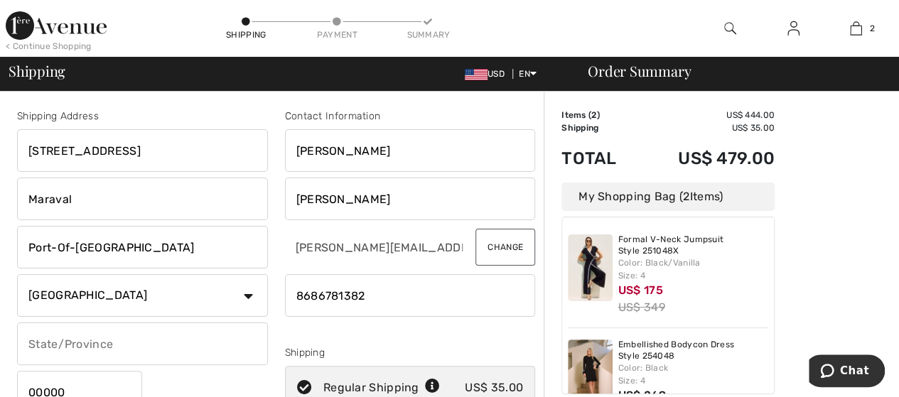
drag, startPoint x: 125, startPoint y: 153, endPoint x: 0, endPoint y: 150, distance: 125.1
type input "4411 NW, 74th Avenue"
drag, startPoint x: 80, startPoint y: 198, endPoint x: 18, endPoint y: 201, distance: 61.9
click at [18, 201] on input "Maraval" at bounding box center [142, 199] width 251 height 43
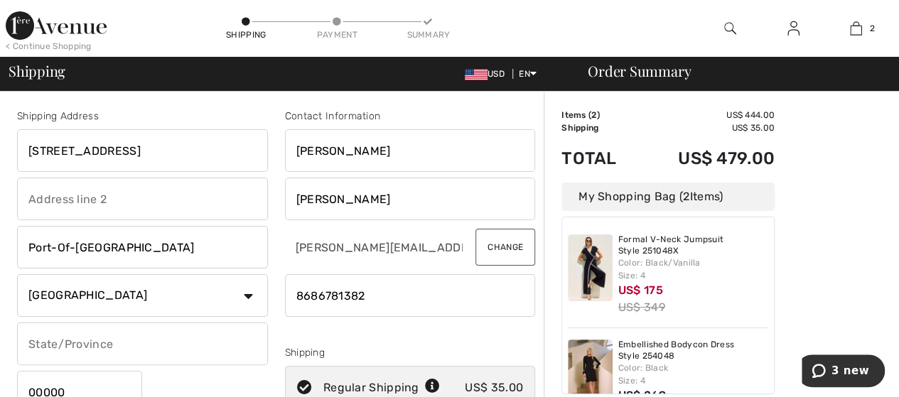
click at [33, 198] on input "text" at bounding box center [142, 199] width 251 height 43
type input "# POS 12111"
drag, startPoint x: 114, startPoint y: 251, endPoint x: 23, endPoint y: 250, distance: 91.0
click at [23, 250] on input "Port-Of-Spain" at bounding box center [142, 247] width 251 height 43
click at [142, 295] on select "Country Canada United States Afghanistan Aland Islands Albania Algeria American…" at bounding box center [142, 295] width 251 height 43
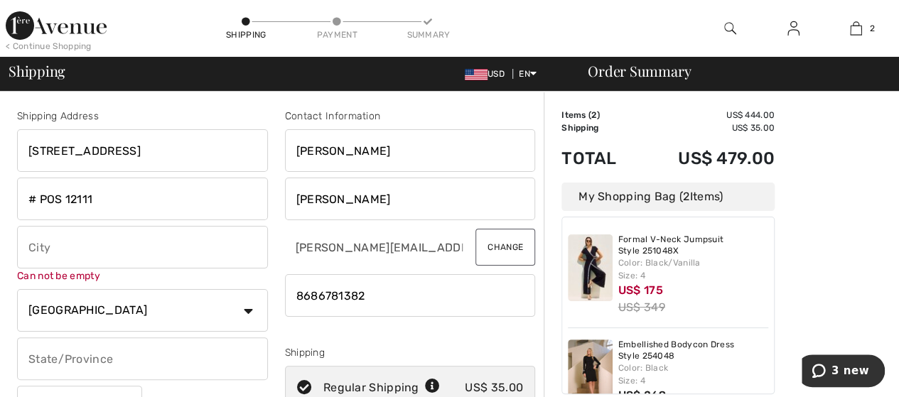
click at [144, 310] on select "Country Canada United States Afghanistan Aland Islands Albania Algeria American…" at bounding box center [142, 310] width 251 height 43
click at [58, 252] on input "text" at bounding box center [142, 247] width 251 height 43
type input "Miami"
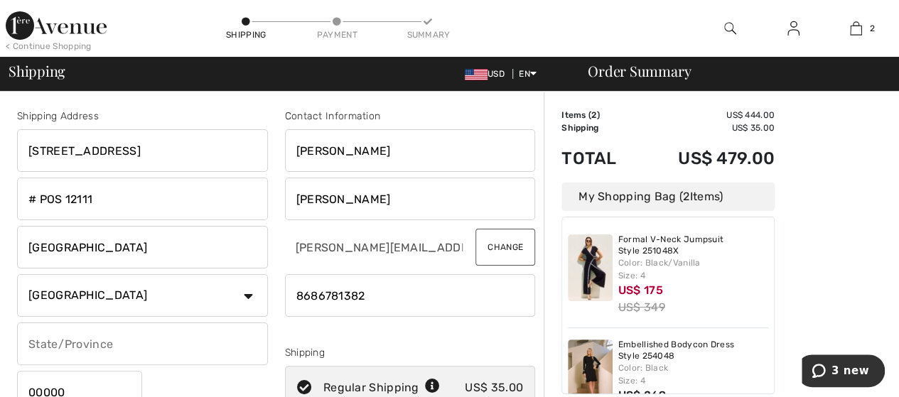
click at [75, 307] on select "Country Canada United States Afghanistan Aland Islands Albania Algeria American…" at bounding box center [142, 295] width 251 height 43
click at [270, 144] on div "Shipping Address 4411 NW, 74th Avenue # POS 12111 Miami Country Canada United S…" at bounding box center [143, 287] width 268 height 357
click at [245, 293] on select "Country Canada United States Afghanistan Aland Islands Albania Algeria American…" at bounding box center [142, 295] width 251 height 43
select select "US"
click at [17, 274] on select "Country Canada United States Afghanistan Aland Islands Albania Algeria American…" at bounding box center [142, 295] width 251 height 43
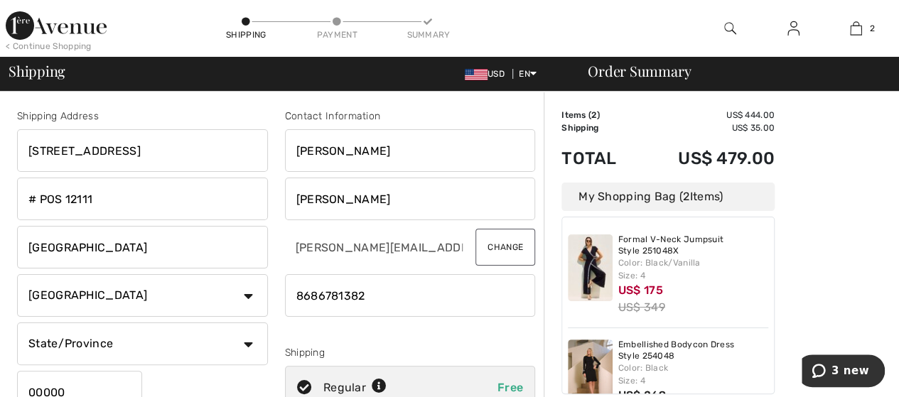
click at [242, 339] on select "State/Province Alabama Alaska American Samoa Arizona Arkansas California Colora…" at bounding box center [142, 344] width 251 height 43
select select "FL"
click at [17, 323] on select "State/Province Alabama Alaska American Samoa Arizona Arkansas California Colora…" at bounding box center [142, 344] width 251 height 43
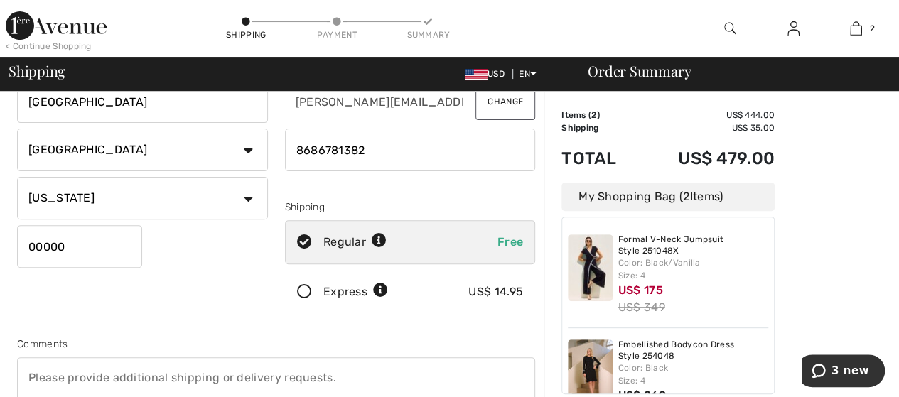
scroll to position [149, 0]
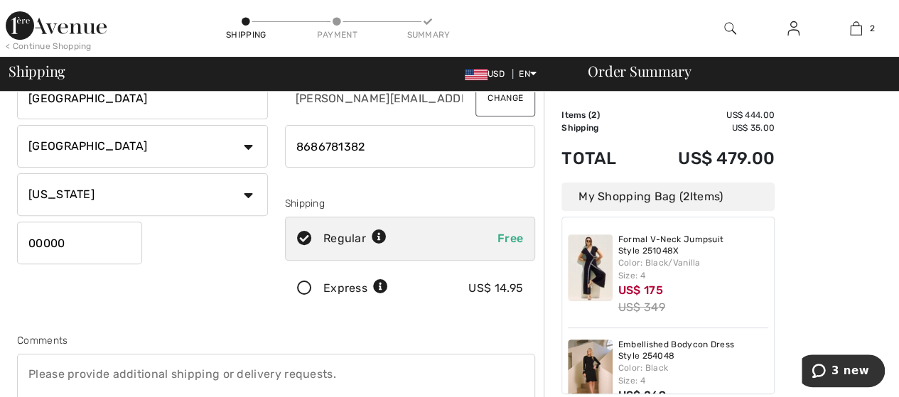
drag, startPoint x: 77, startPoint y: 241, endPoint x: 20, endPoint y: 239, distance: 57.6
click at [20, 239] on input "00000" at bounding box center [79, 243] width 125 height 43
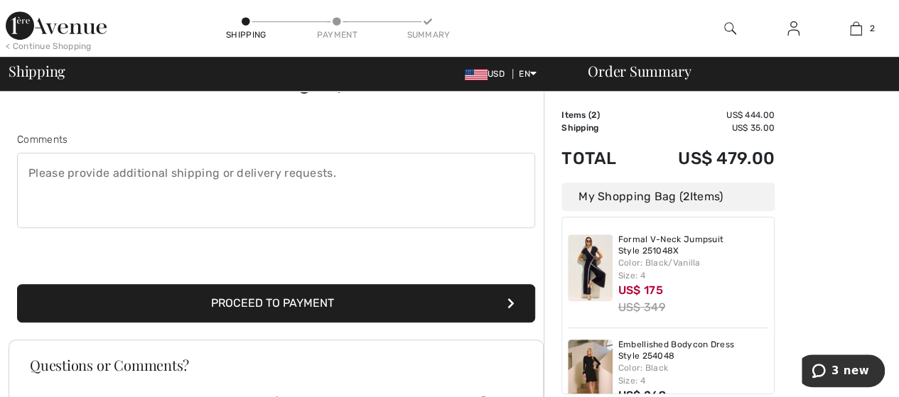
scroll to position [353, 0]
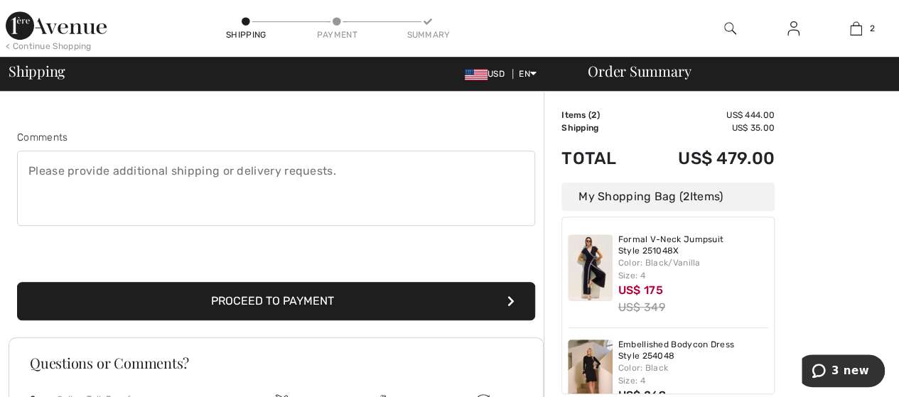
type input "33195"
click at [336, 304] on button "Proceed to Payment" at bounding box center [276, 301] width 518 height 38
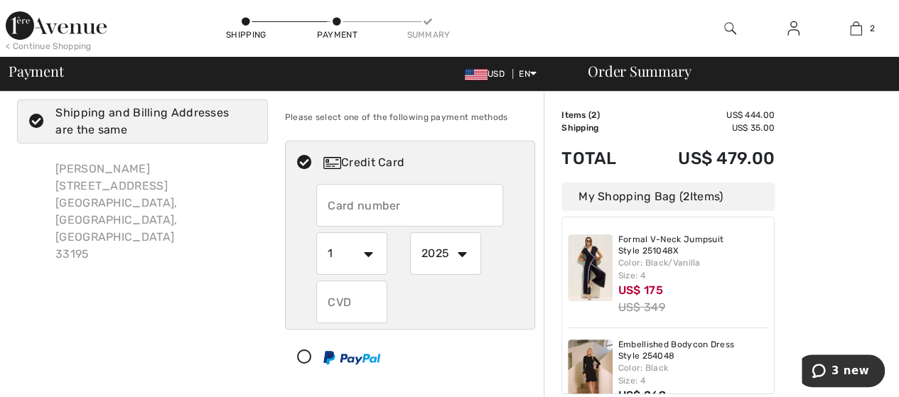
scroll to position [27, 0]
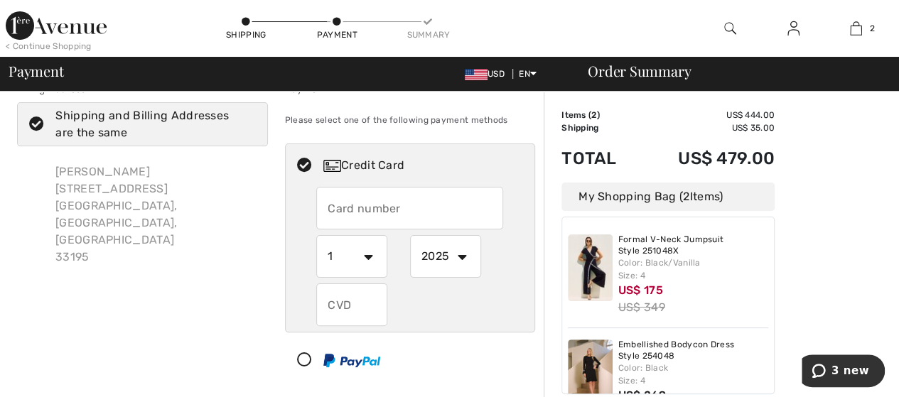
click at [34, 126] on icon at bounding box center [37, 124] width 38 height 15
click at [247, 126] on input "Shipping and Billing Addresses are the same" at bounding box center [251, 124] width 9 height 43
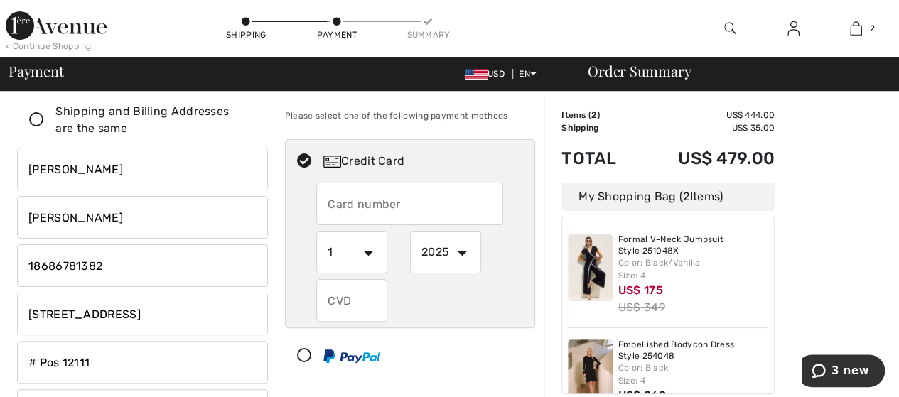
scroll to position [37, 0]
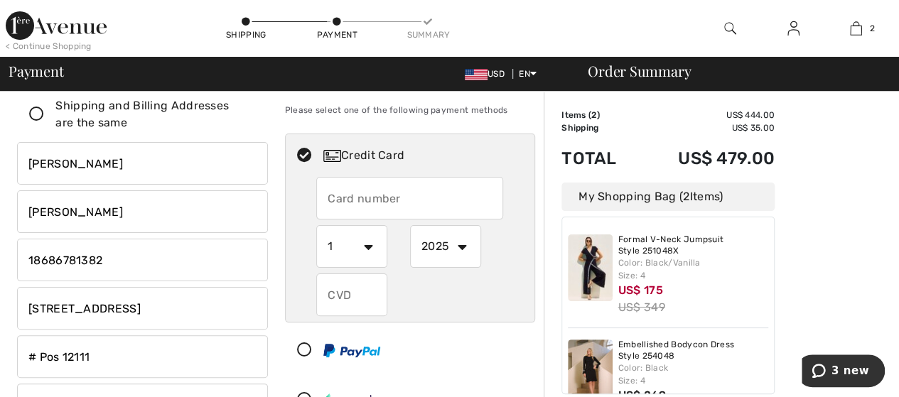
click at [26, 108] on icon at bounding box center [37, 114] width 38 height 15
click at [247, 108] on input "Shipping and Billing Addresses are the same" at bounding box center [251, 114] width 9 height 43
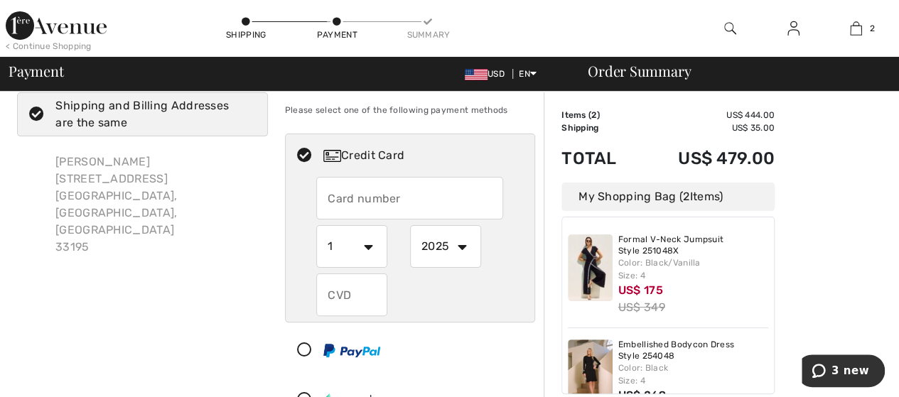
click at [40, 112] on icon at bounding box center [37, 114] width 38 height 15
click at [247, 112] on input "Shipping and Billing Addresses are the same" at bounding box center [251, 114] width 9 height 43
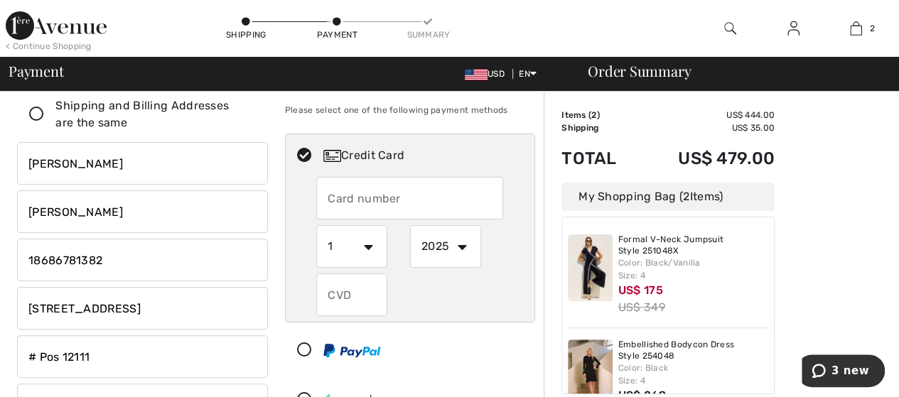
checkbox input "false"
drag, startPoint x: 154, startPoint y: 306, endPoint x: 26, endPoint y: 308, distance: 127.3
click at [26, 308] on input "4411 Nw, 74Th Avenue" at bounding box center [142, 308] width 251 height 43
drag, startPoint x: 97, startPoint y: 358, endPoint x: 26, endPoint y: 364, distance: 72.0
click at [26, 364] on input "# Pos 12111" at bounding box center [142, 371] width 251 height 43
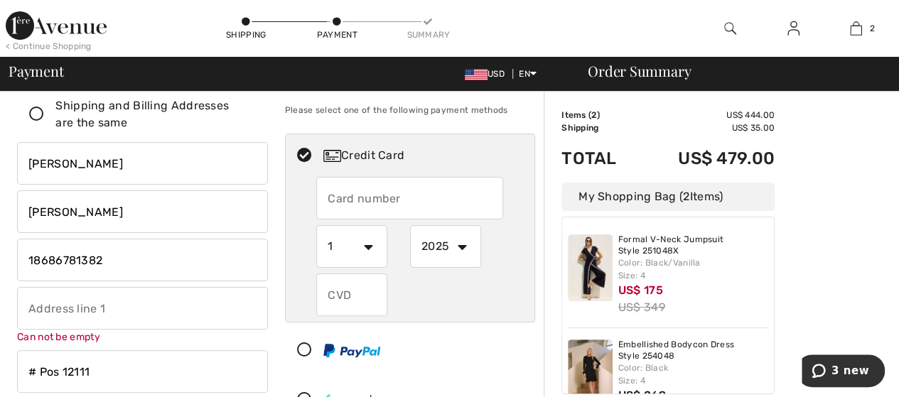
click at [41, 312] on input "text" at bounding box center [142, 308] width 251 height 43
type input "23, Valleton Ave"
select select "TT"
click at [110, 353] on input "# Pos 12111" at bounding box center [142, 357] width 251 height 43
type input "#"
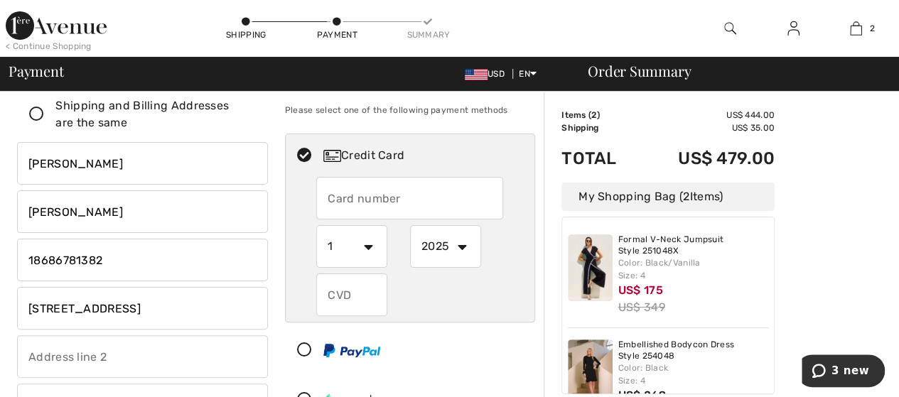
click at [85, 360] on input "text" at bounding box center [142, 357] width 251 height 43
type input "Maraval"
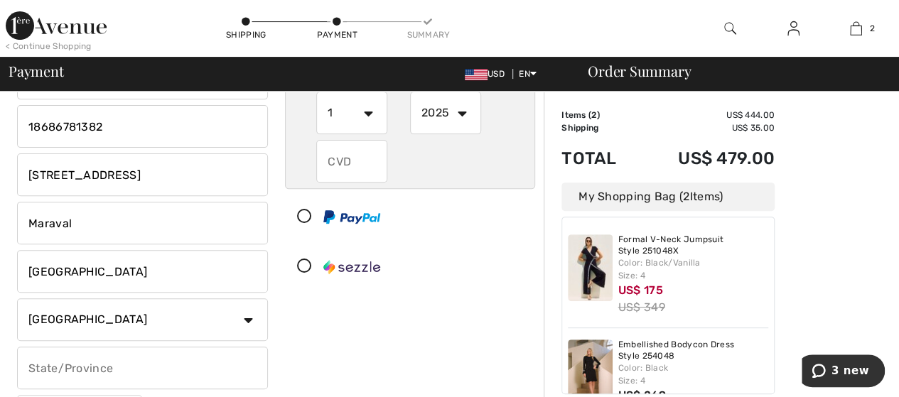
scroll to position [185, 0]
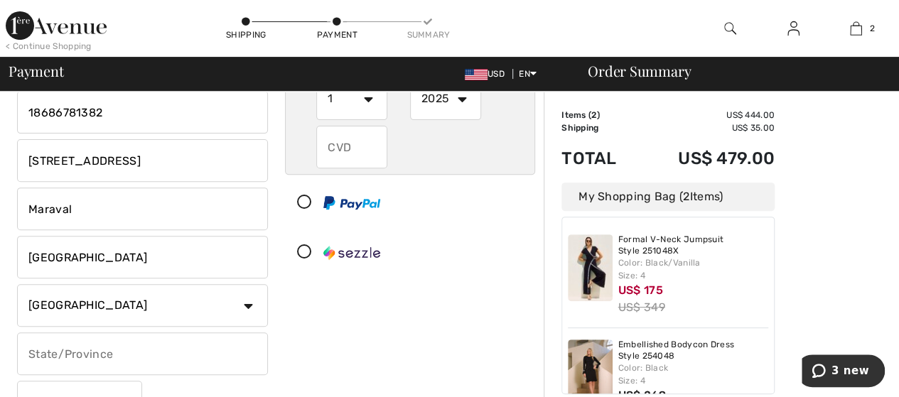
click at [102, 250] on input "Miami" at bounding box center [142, 257] width 251 height 43
type input "M"
type input "Port-of- Spain"
click at [247, 308] on select "Country Canada United States Afghanistan Aland Islands Albania Algeria American…" at bounding box center [142, 305] width 251 height 43
click at [322, 324] on div "Payment Please select one of the following payment methods Credit Card 1 2 3 4 …" at bounding box center [411, 176] width 268 height 505
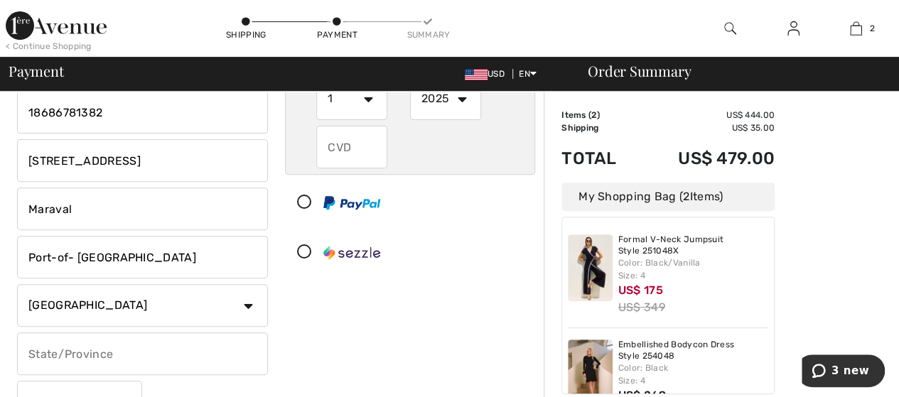
click at [97, 355] on input "text" at bounding box center [142, 354] width 251 height 43
type input "n/a"
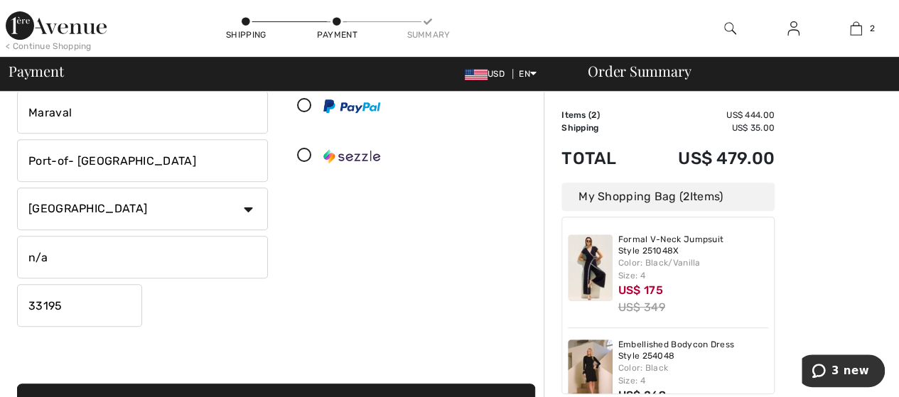
scroll to position [295, 0]
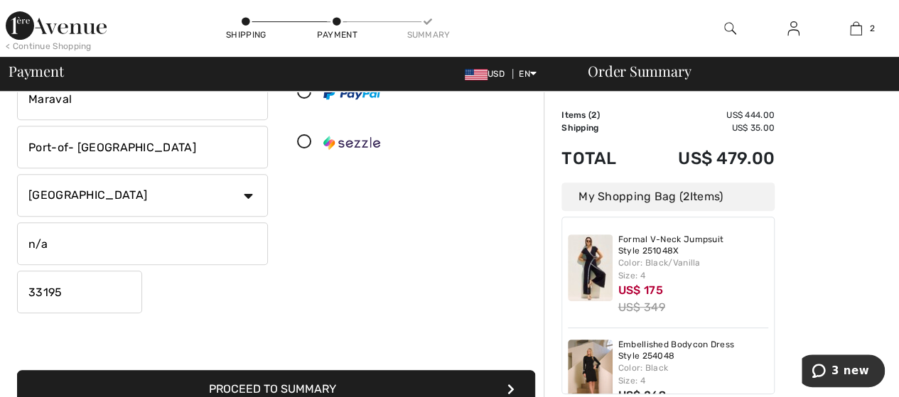
drag, startPoint x: 76, startPoint y: 289, endPoint x: 21, endPoint y: 291, distance: 54.8
click at [21, 291] on input "33195" at bounding box center [79, 292] width 125 height 43
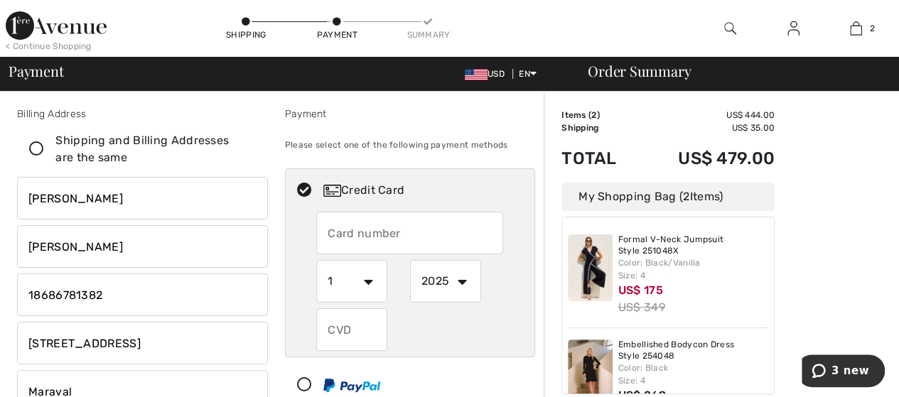
scroll to position [0, 0]
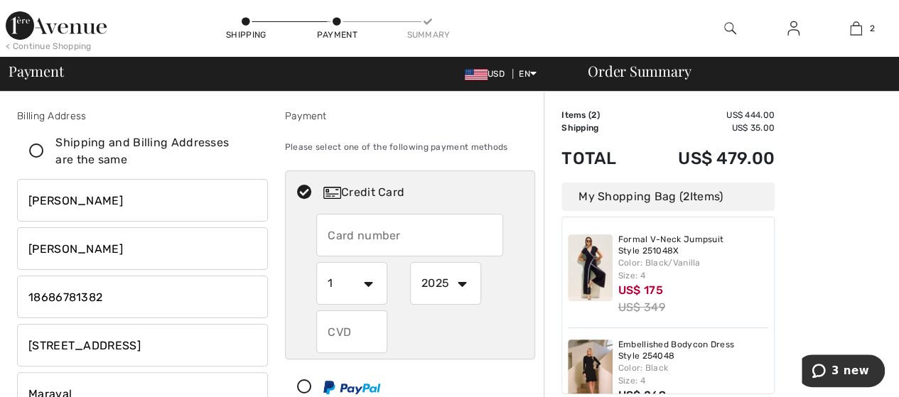
type input "00000"
click at [335, 235] on input "text" at bounding box center [409, 235] width 187 height 43
radio input "true"
type input "5443824012128614"
click at [365, 282] on select "1 2 3 4 5 6 7 8 9 10 11 12" at bounding box center [351, 283] width 71 height 43
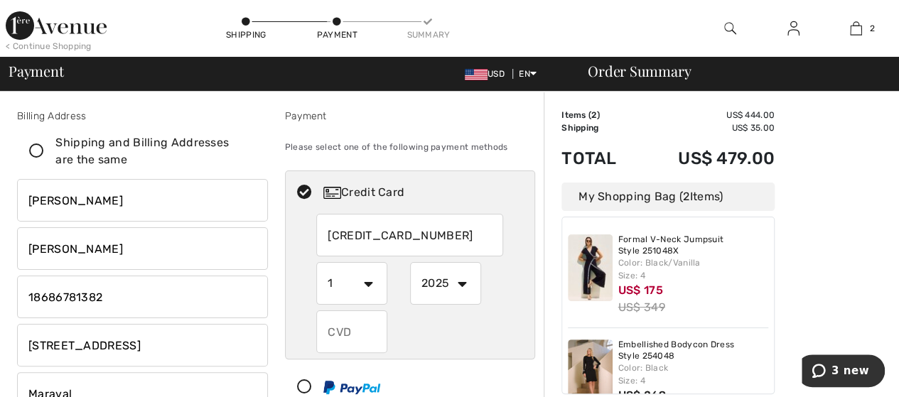
radio input "true"
select select "11"
click at [316, 262] on select "1 2 3 4 5 6 7 8 9 10 11 12" at bounding box center [351, 283] width 71 height 43
click at [462, 284] on select "2025 2026 2027 2028 2029 2030 2031 2032 2033 2034 2035" at bounding box center [445, 283] width 71 height 43
radio input "true"
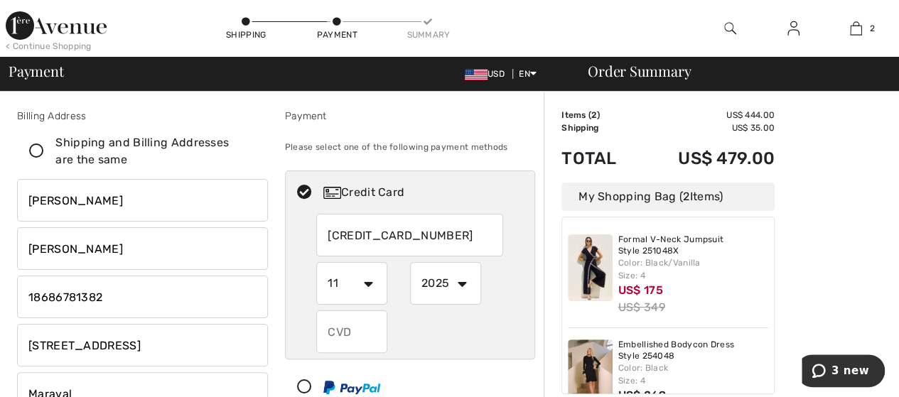
select select "2028"
click at [410, 262] on select "2025 2026 2027 2028 2029 2030 2031 2032 2033 2034 2035" at bounding box center [445, 283] width 71 height 43
drag, startPoint x: 360, startPoint y: 329, endPoint x: 334, endPoint y: 331, distance: 26.3
click at [334, 331] on input "text" at bounding box center [351, 332] width 71 height 43
radio input "true"
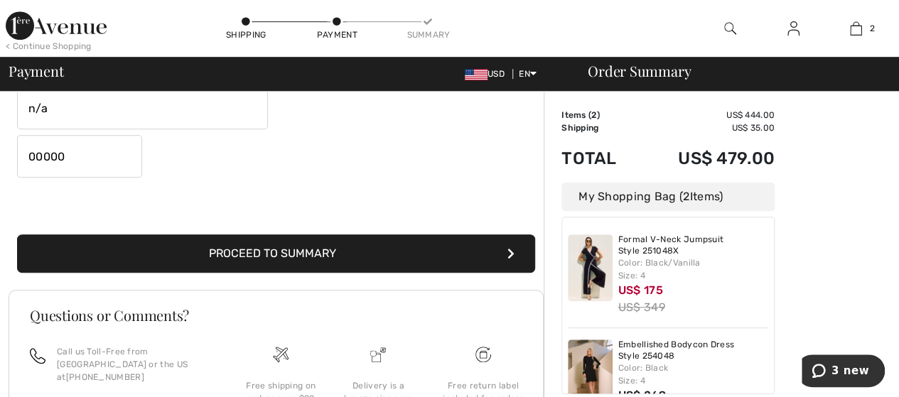
scroll to position [434, 0]
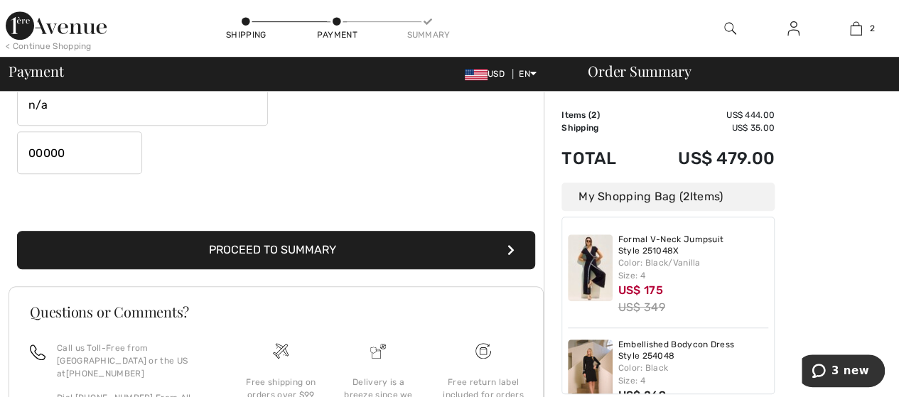
type input "443"
click at [291, 255] on button "Proceed to Summary" at bounding box center [276, 250] width 518 height 38
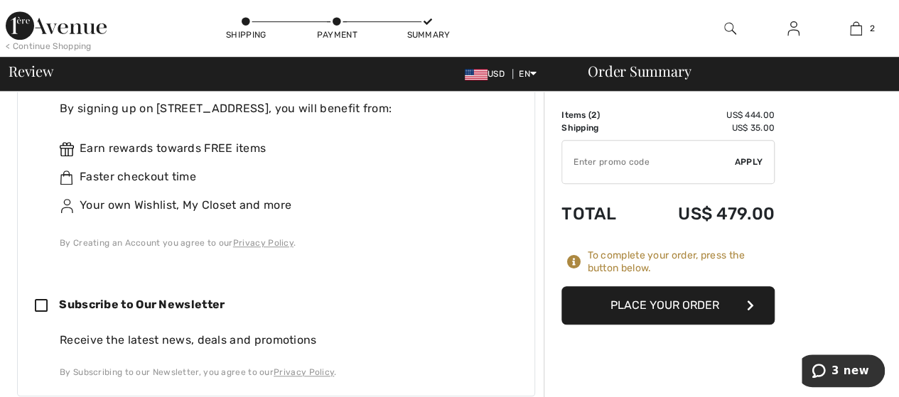
scroll to position [485, 0]
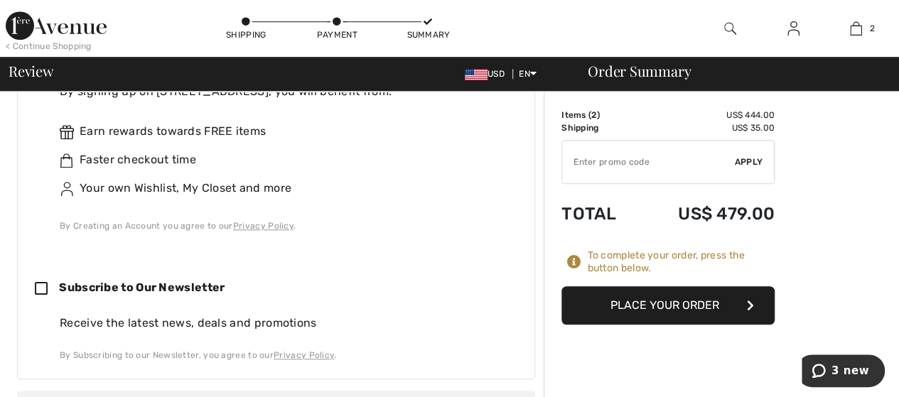
click at [672, 306] on button "Place Your Order" at bounding box center [668, 305] width 213 height 38
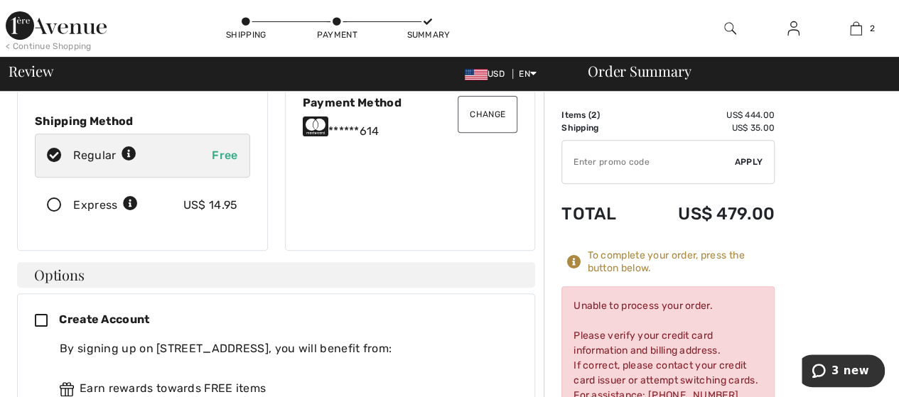
scroll to position [233, 0]
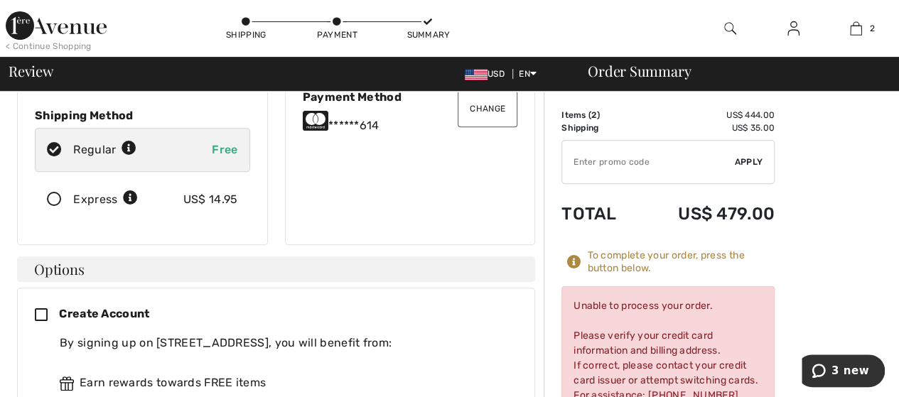
drag, startPoint x: 758, startPoint y: 121, endPoint x: 753, endPoint y: 132, distance: 12.4
click at [755, 127] on tbody "Items ( 2 ) US$ 444.00 Promo code US$ 0.00 Shipping US$ 35.00 Tax1 US$ 0.00 Tax…" at bounding box center [668, 173] width 213 height 129
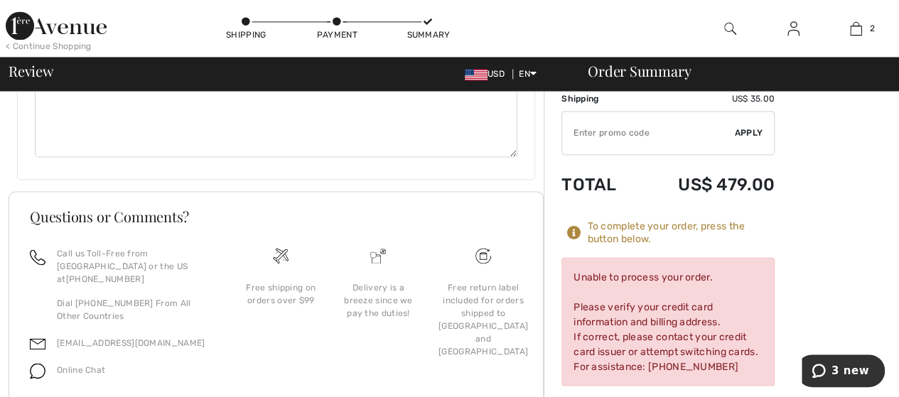
scroll to position [1110, 0]
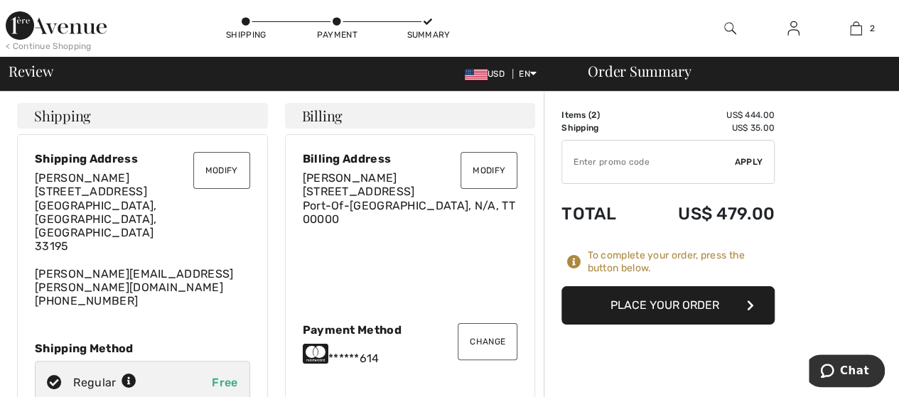
click at [728, 77] on div "Order Summary" at bounding box center [731, 71] width 320 height 14
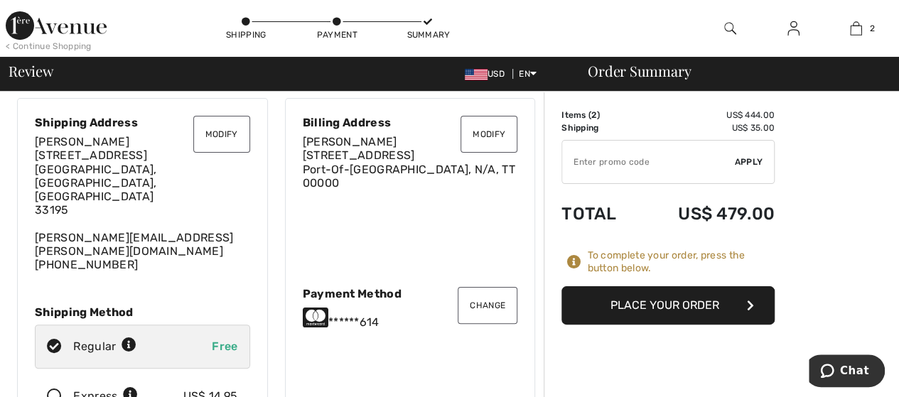
scroll to position [25, 0]
